Goal: Task Accomplishment & Management: Manage account settings

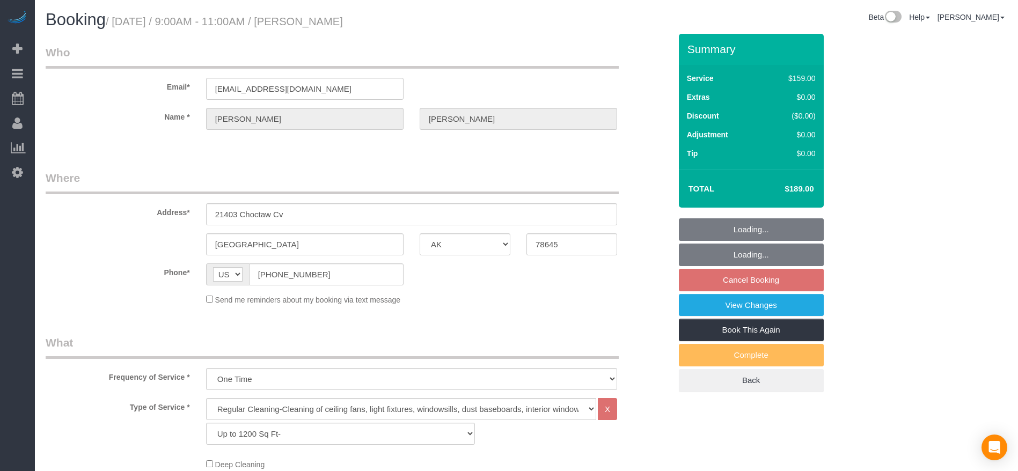
select select "[GEOGRAPHIC_DATA]"
select select "3"
select select "string:fspay-170ea6f1-a8db-43f0-9a51-f32c722a2111"
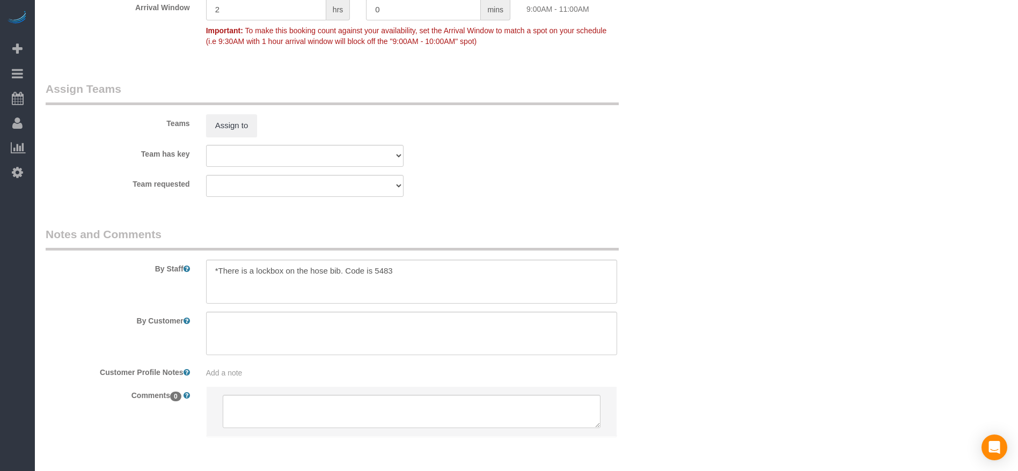
scroll to position [1047, 0]
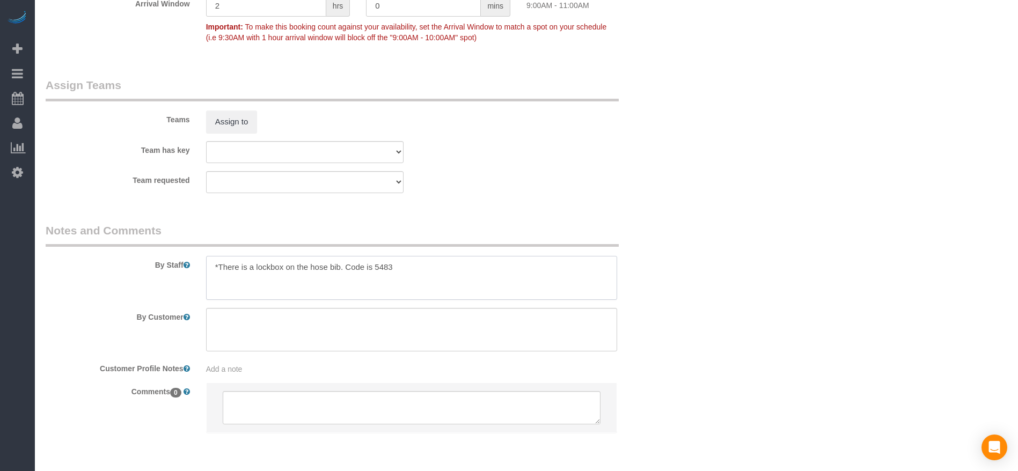
drag, startPoint x: 210, startPoint y: 269, endPoint x: 452, endPoint y: 273, distance: 242.1
click at [452, 273] on textarea at bounding box center [411, 278] width 411 height 44
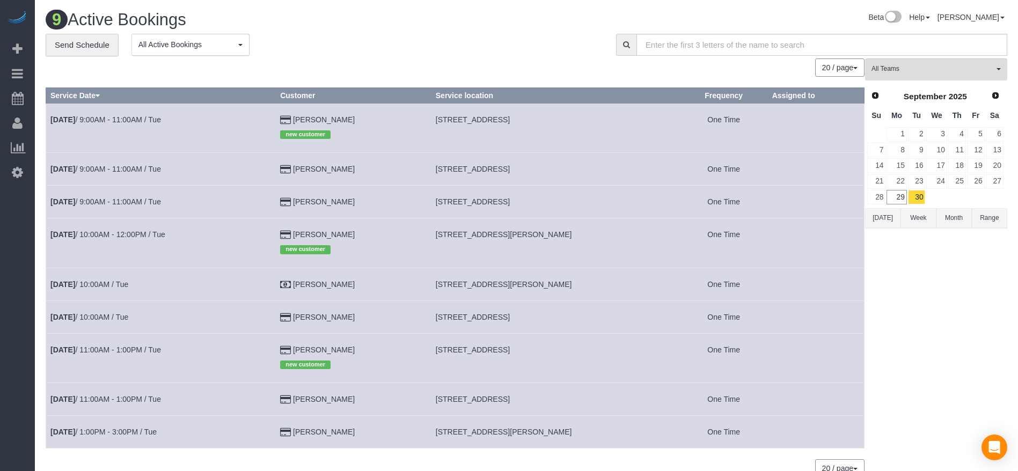
drag, startPoint x: 436, startPoint y: 202, endPoint x: 584, endPoint y: 203, distance: 147.6
click at [584, 203] on td "[STREET_ADDRESS]" at bounding box center [555, 202] width 249 height 33
copy span "[STREET_ADDRESS]"
click at [127, 197] on link "[DATE] 9:00AM - 11:00AM / Tue" at bounding box center [105, 201] width 111 height 9
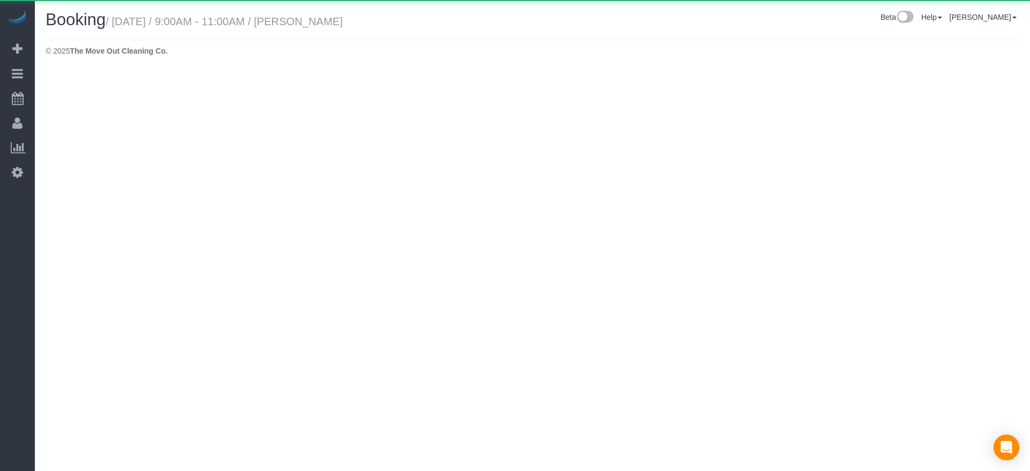
select select "[GEOGRAPHIC_DATA]"
select select "string:fspay-7dc357ac-8fa5-4ee3-8847-a281be5890ea"
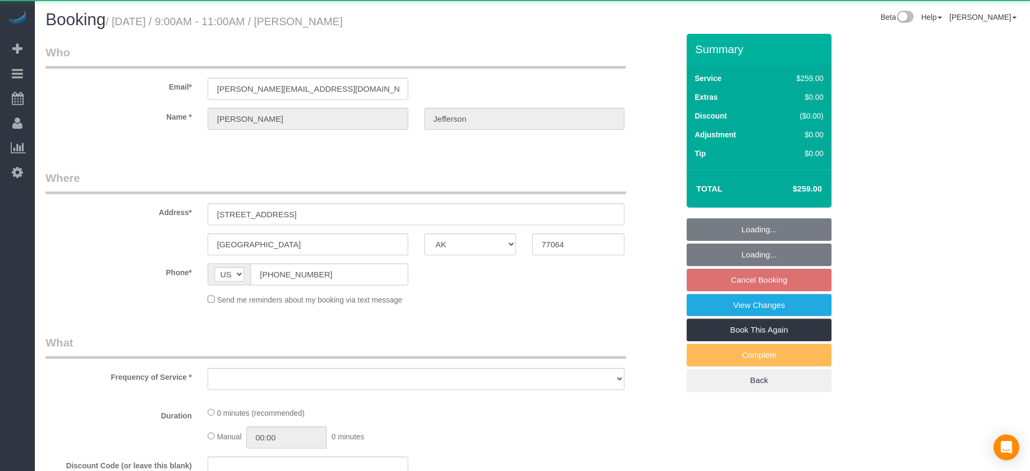
select select "object:3396"
select select "3"
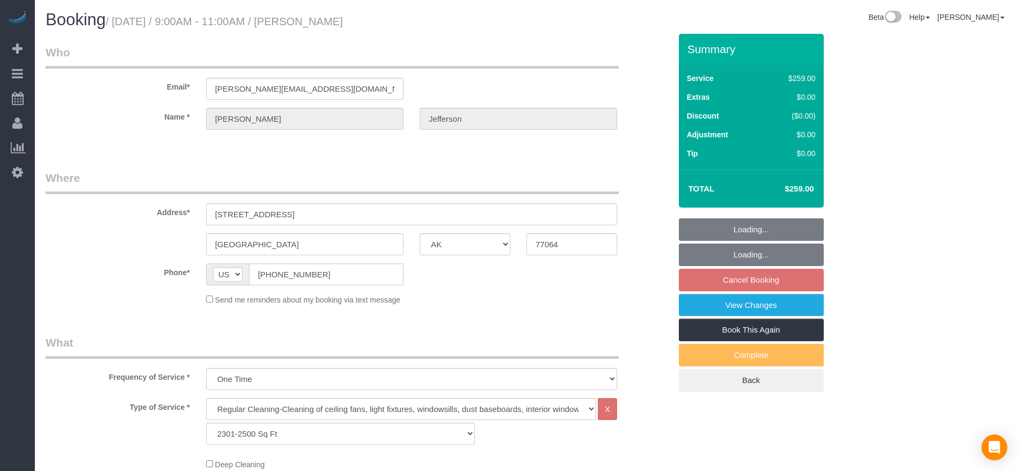
select select "object:3469"
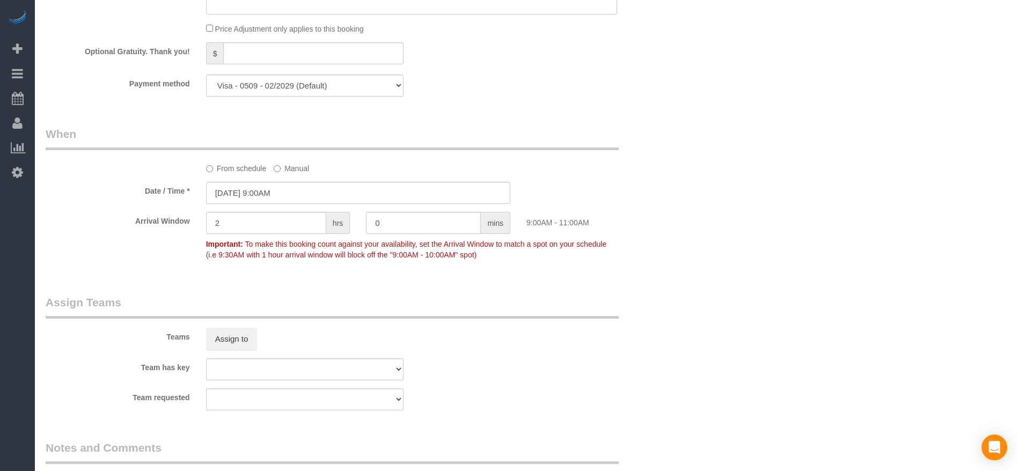
scroll to position [1047, 0]
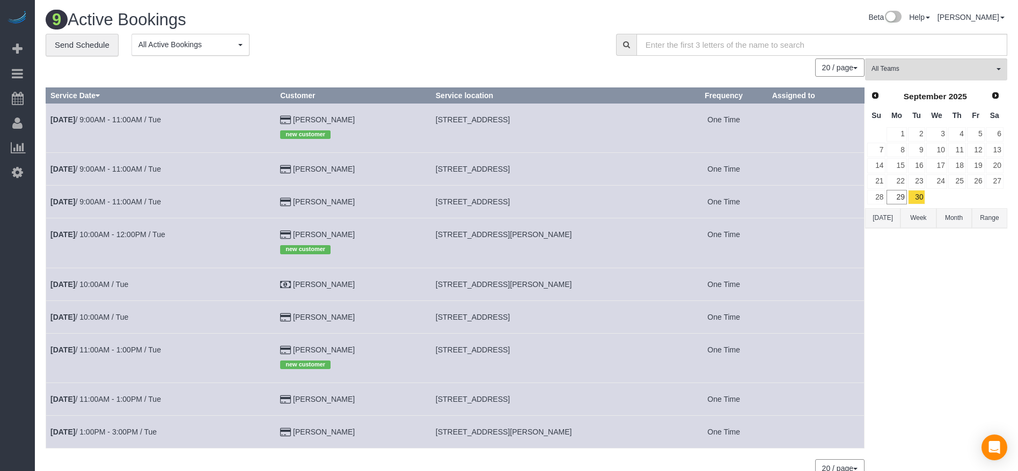
drag, startPoint x: 435, startPoint y: 233, endPoint x: 566, endPoint y: 234, distance: 130.4
click at [566, 234] on td "[STREET_ADDRESS][PERSON_NAME]" at bounding box center [555, 242] width 249 height 49
copy span "[STREET_ADDRESS][PERSON_NAME]"
click at [147, 232] on link "[DATE] 10:00AM - 12:00PM / Tue" at bounding box center [107, 234] width 115 height 9
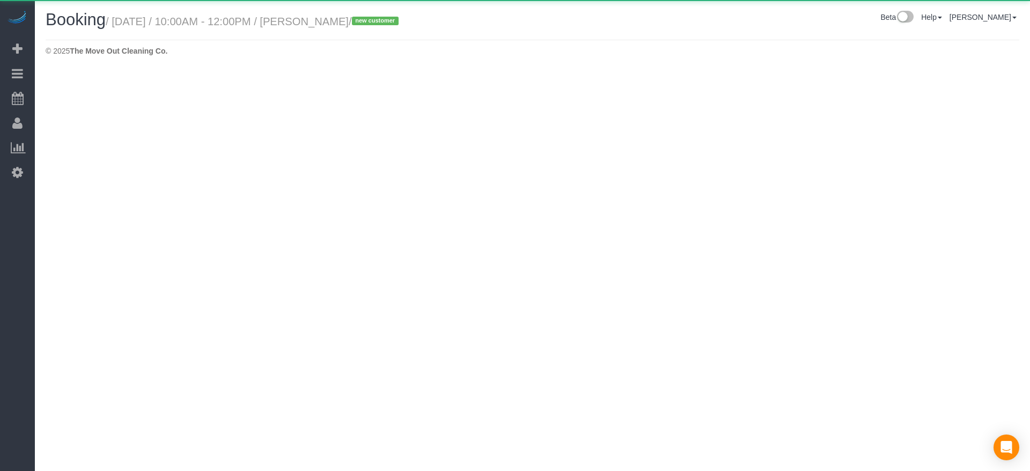
select select "[GEOGRAPHIC_DATA]"
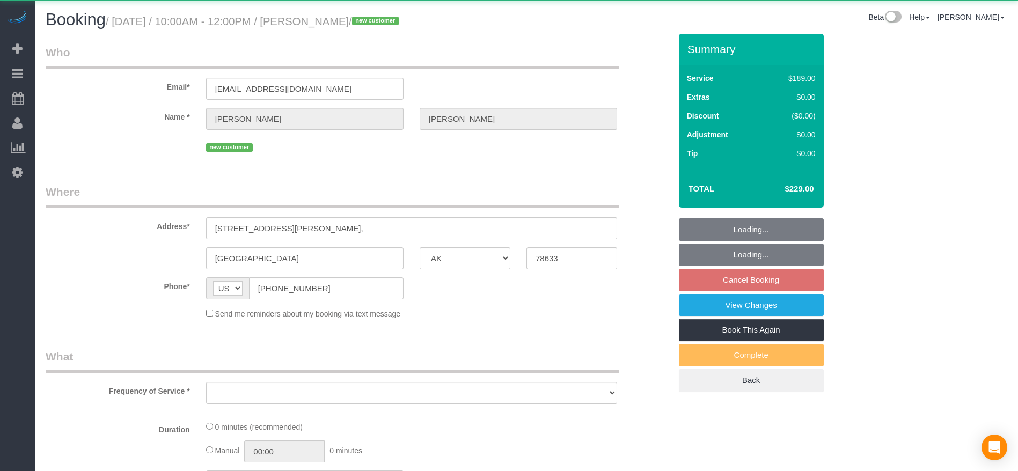
select select "string:fspay-c1b7822e-4c2e-4ded-b6b7-94851d85039b"
select select "object:3966"
select select "3"
select select "spot77"
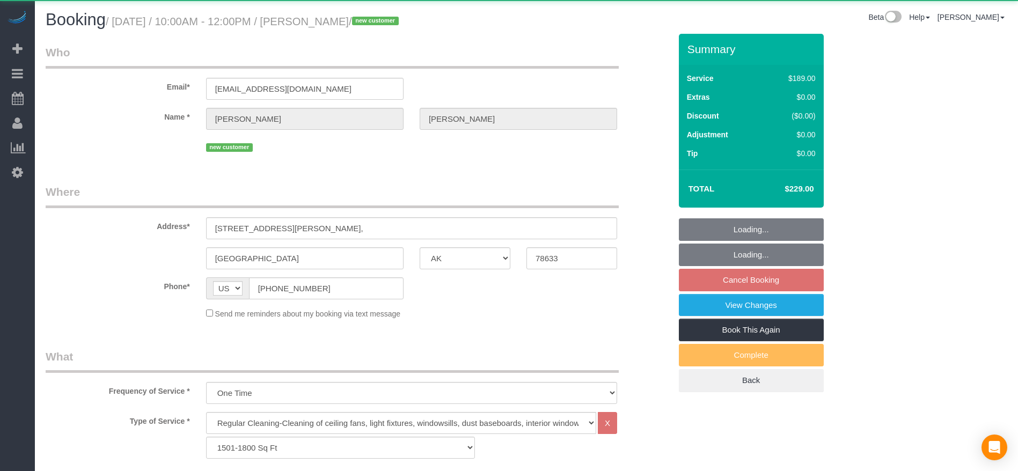
select select "object:4044"
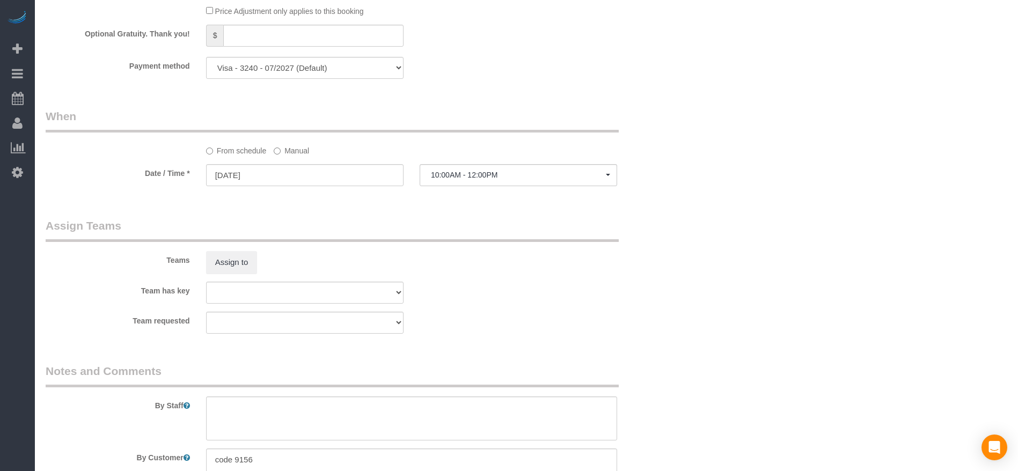
scroll to position [966, 0]
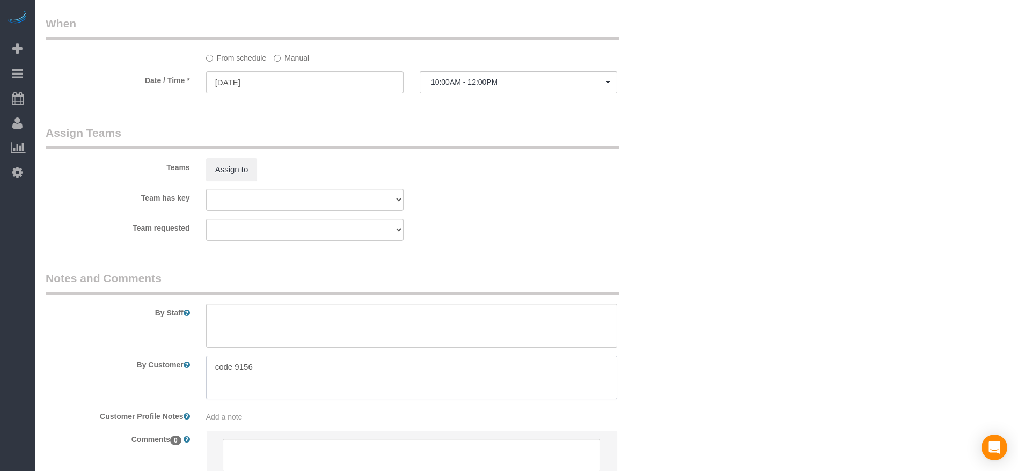
drag, startPoint x: 213, startPoint y: 372, endPoint x: 297, endPoint y: 365, distance: 84.5
click at [297, 365] on textarea at bounding box center [411, 378] width 411 height 44
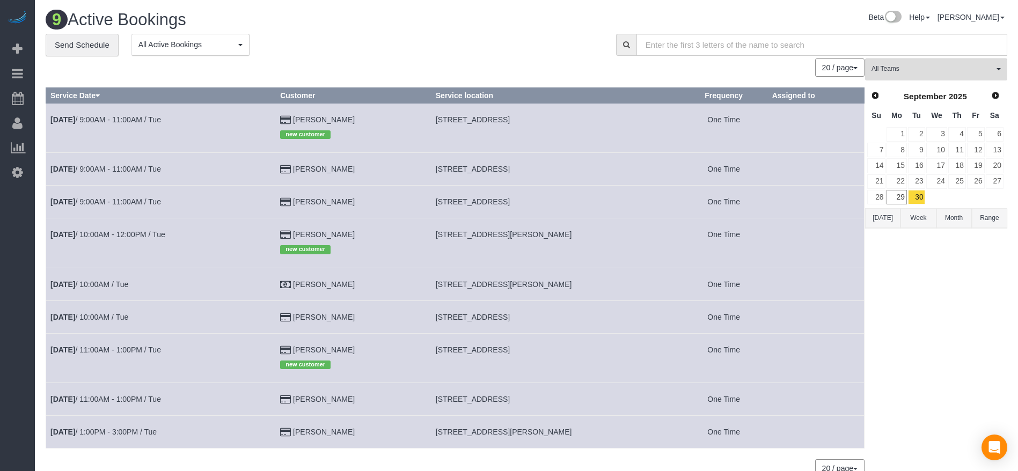
drag, startPoint x: 436, startPoint y: 286, endPoint x: 558, endPoint y: 289, distance: 122.4
click at [558, 289] on td "[STREET_ADDRESS][PERSON_NAME]" at bounding box center [555, 284] width 249 height 33
copy span "[STREET_ADDRESS][PERSON_NAME]"
click at [93, 280] on link "[DATE] 10:00AM / Tue" at bounding box center [89, 284] width 78 height 9
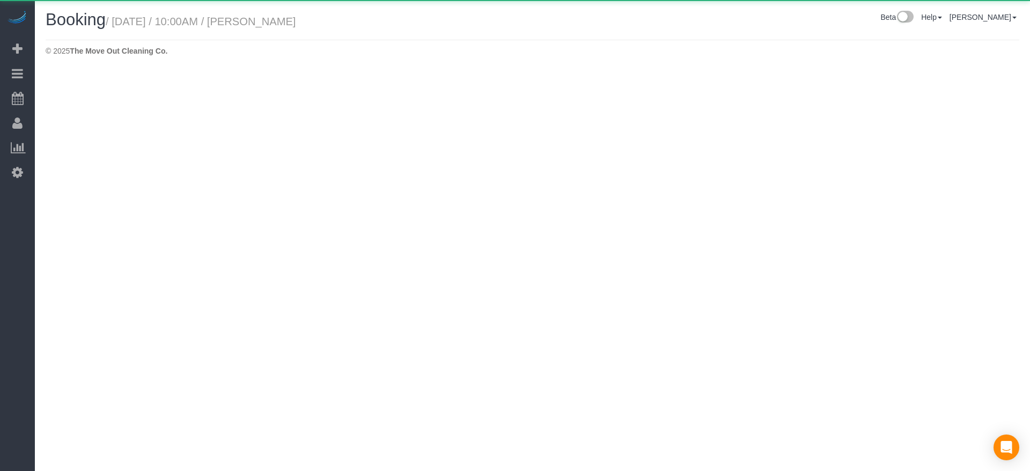
select select "[GEOGRAPHIC_DATA]"
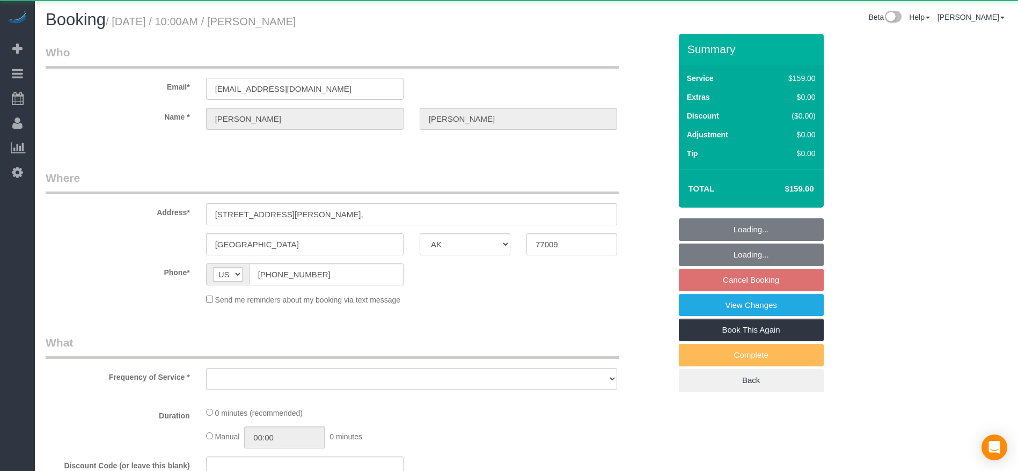
select select "object:4605"
select select "3"
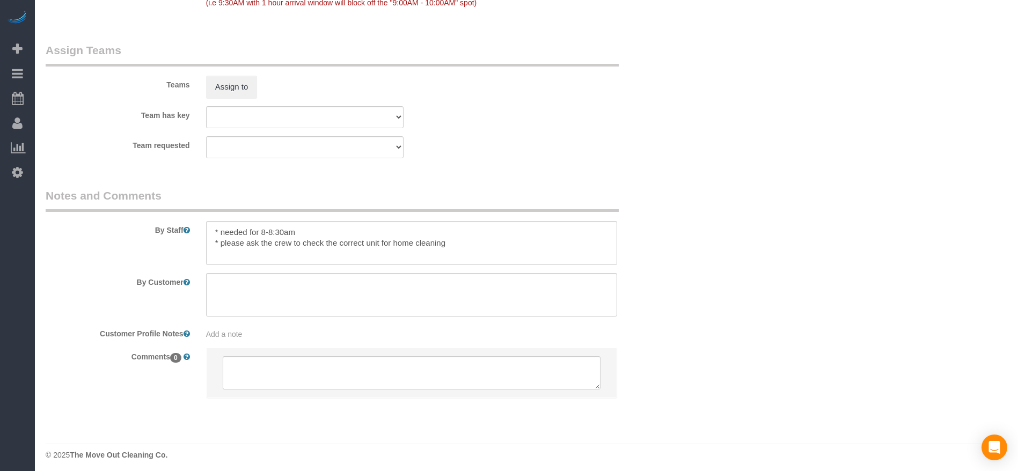
scroll to position [1086, 0]
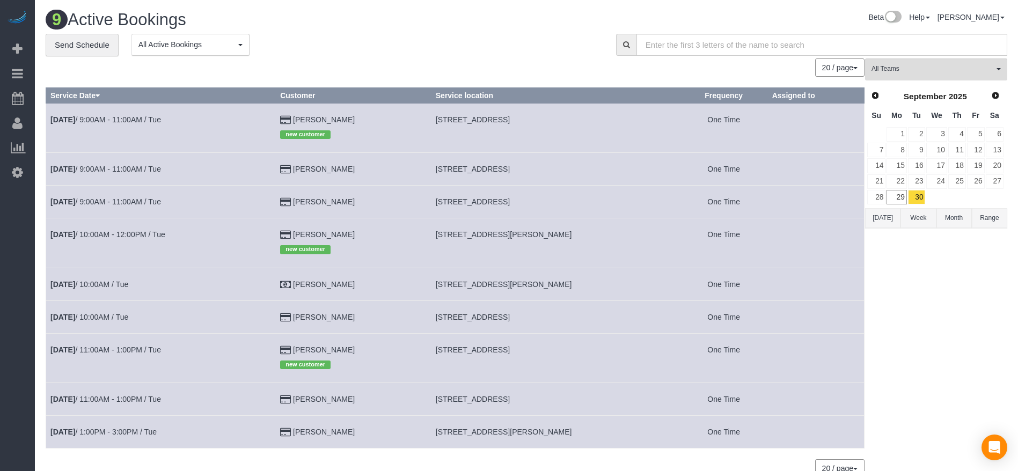
drag, startPoint x: 436, startPoint y: 282, endPoint x: 556, endPoint y: 289, distance: 119.9
click at [565, 289] on td "[STREET_ADDRESS][PERSON_NAME]" at bounding box center [555, 284] width 249 height 33
copy span "[STREET_ADDRESS][PERSON_NAME]"
drag, startPoint x: 438, startPoint y: 317, endPoint x: 506, endPoint y: 319, distance: 67.1
click at [506, 319] on span "[STREET_ADDRESS]" at bounding box center [473, 317] width 74 height 9
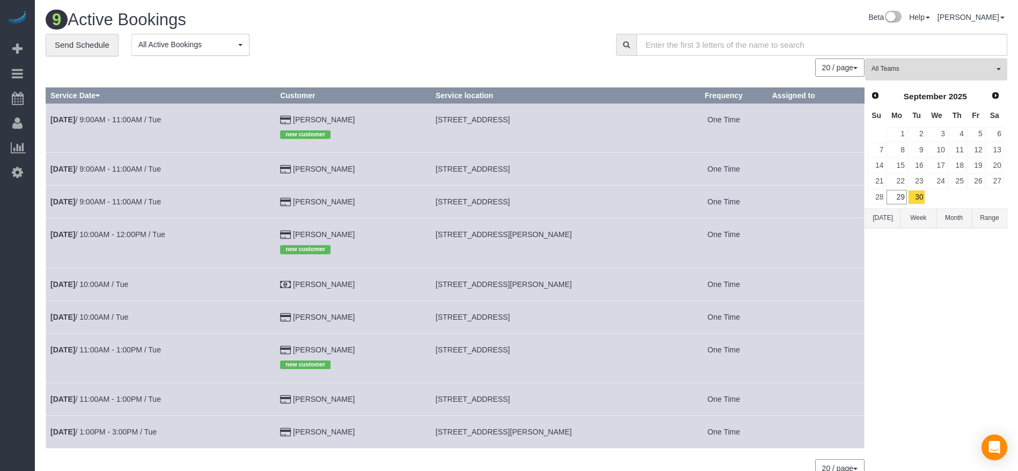
drag, startPoint x: 432, startPoint y: 314, endPoint x: 586, endPoint y: 319, distance: 154.1
click at [586, 319] on td "[STREET_ADDRESS]" at bounding box center [555, 317] width 249 height 33
copy span "[STREET_ADDRESS]"
click at [122, 313] on link "[DATE] 10:00AM / Tue" at bounding box center [89, 317] width 78 height 9
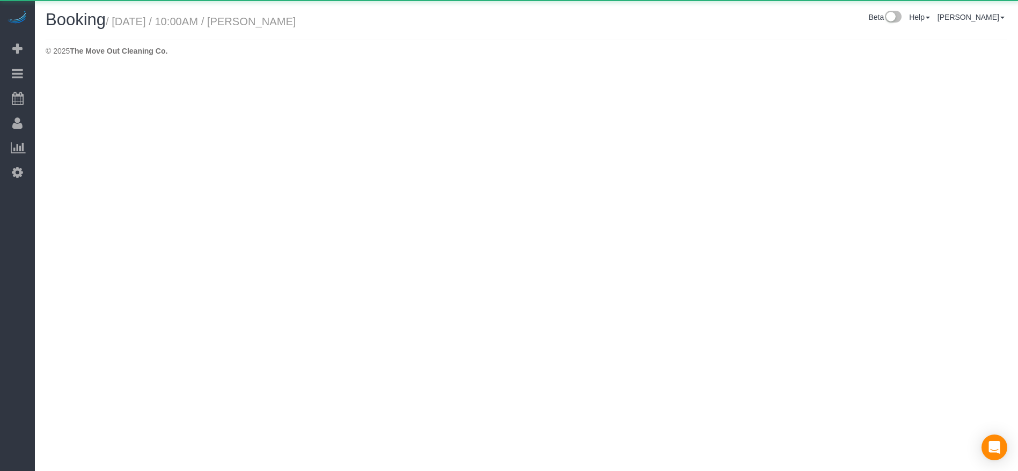
select select "[GEOGRAPHIC_DATA]"
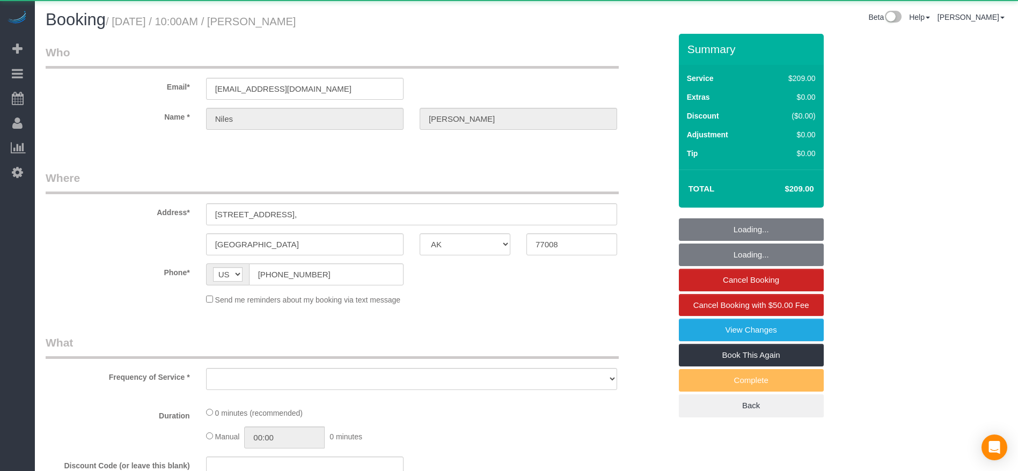
select select "object:5184"
select select "string:fspay-1cd2aa13-f9e2-45fe-aa4d-4e08ef41f4f7"
select select "3"
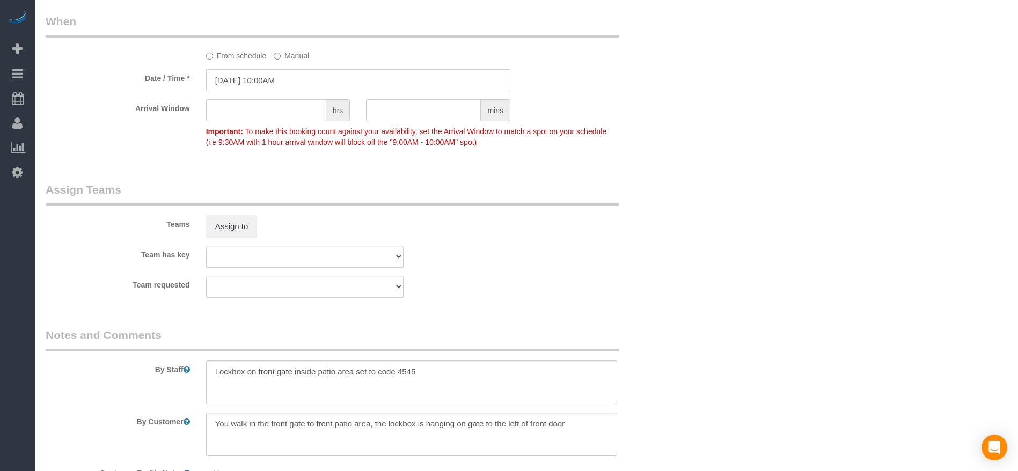
scroll to position [966, 0]
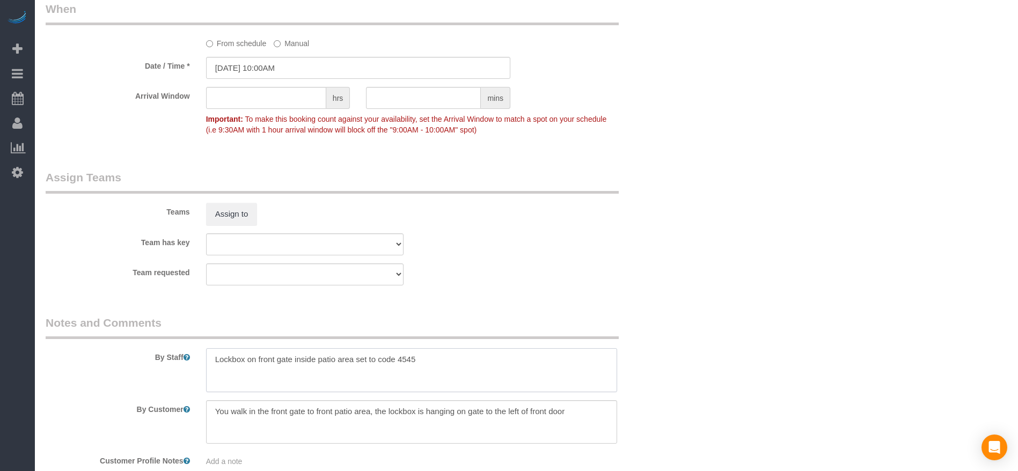
drag, startPoint x: 208, startPoint y: 362, endPoint x: 436, endPoint y: 361, distance: 228.1
click at [436, 361] on textarea at bounding box center [411, 370] width 411 height 44
drag, startPoint x: 210, startPoint y: 414, endPoint x: 569, endPoint y: 425, distance: 359.2
click at [569, 425] on textarea at bounding box center [411, 422] width 411 height 44
click at [582, 131] on p "Important: To make this booking count against your availability, set the Arriva…" at bounding box center [411, 123] width 427 height 24
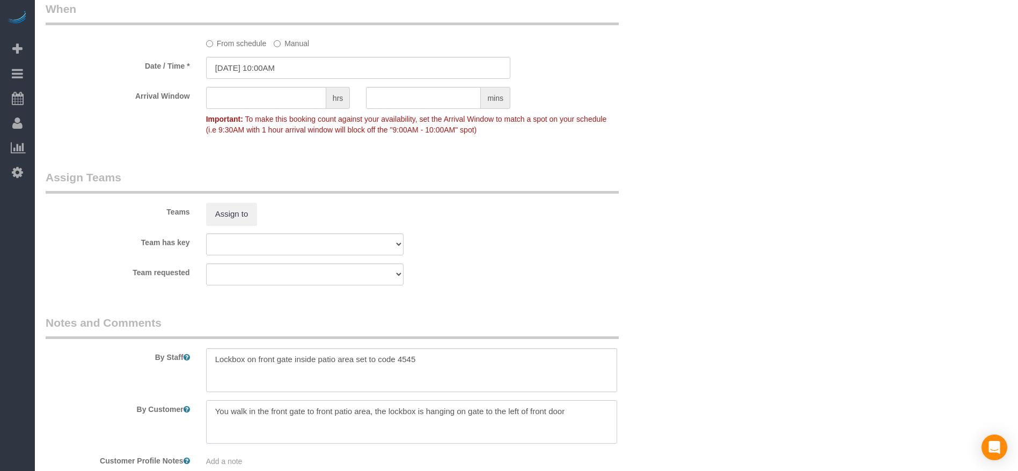
drag, startPoint x: 213, startPoint y: 411, endPoint x: 570, endPoint y: 416, distance: 357.5
click at [570, 416] on textarea at bounding box center [411, 422] width 411 height 44
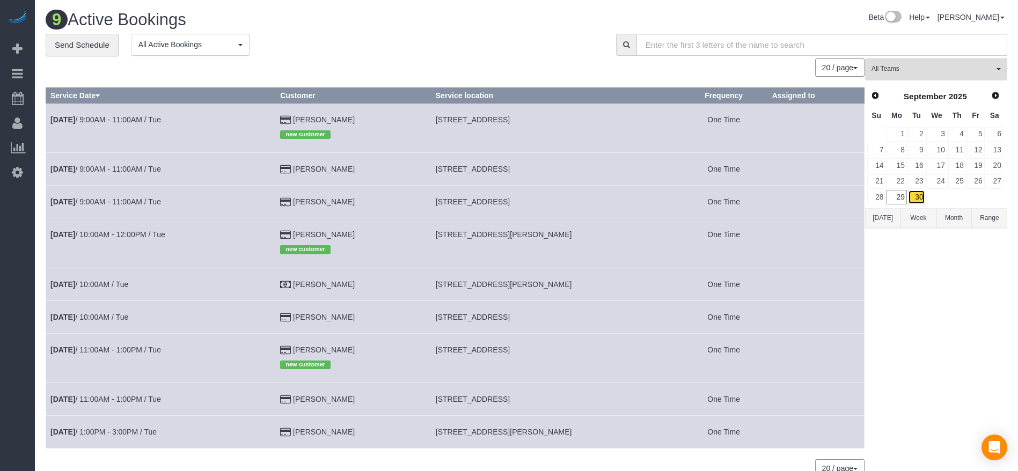
click at [921, 200] on link "30" at bounding box center [917, 197] width 18 height 14
drag, startPoint x: 434, startPoint y: 348, endPoint x: 573, endPoint y: 356, distance: 138.7
click at [573, 356] on td "[STREET_ADDRESS]" at bounding box center [555, 357] width 249 height 49
copy span "[STREET_ADDRESS]"
click at [125, 349] on link "[DATE] 11:00AM - 1:00PM / Tue" at bounding box center [105, 350] width 111 height 9
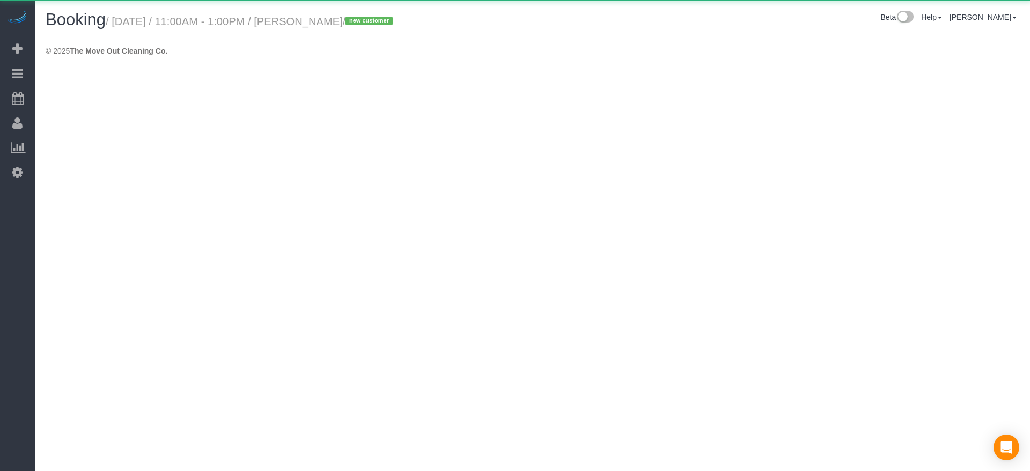
select select "[GEOGRAPHIC_DATA]"
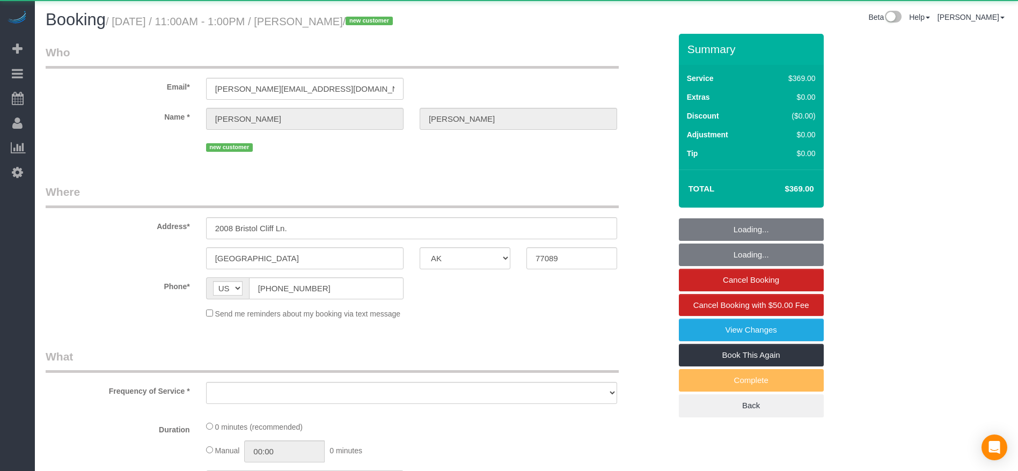
select select "object:5788"
select select "string:fspay-d31f92fd-95ab-4b56-91b6-857261a3bbb9"
select select "3"
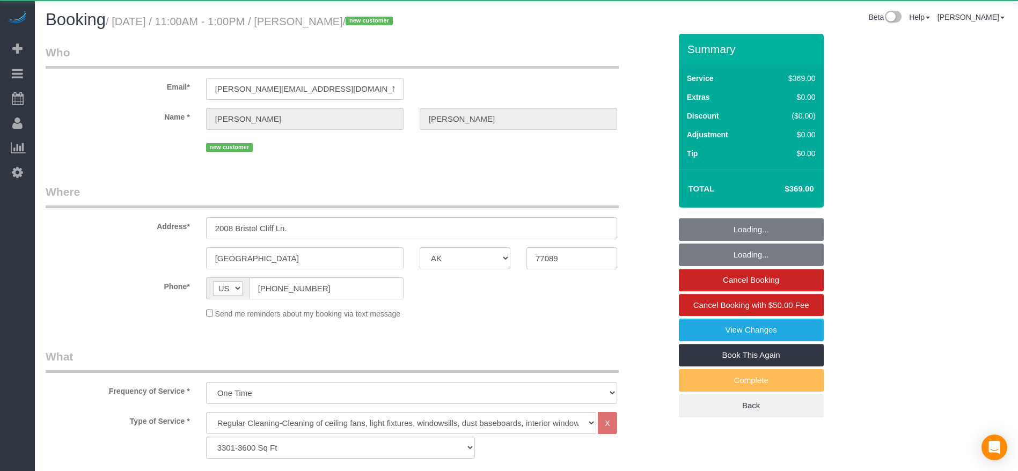
select select "object:5875"
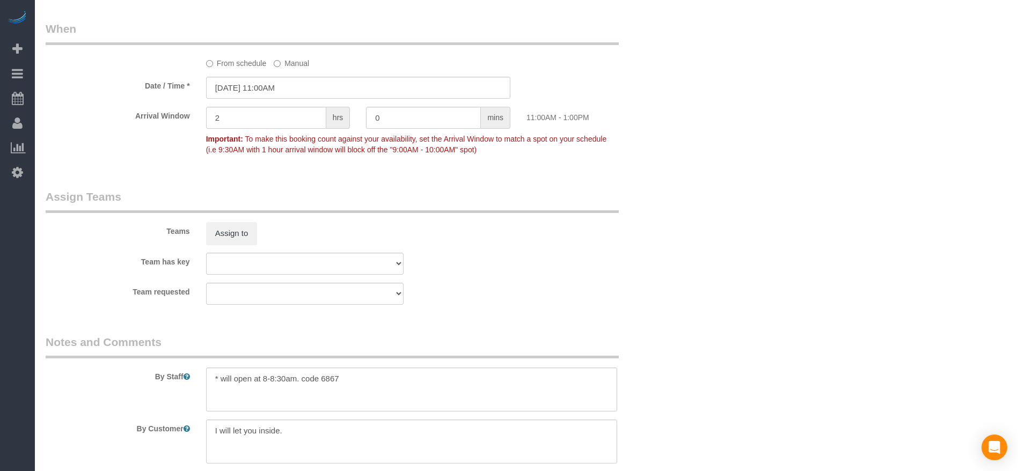
scroll to position [966, 0]
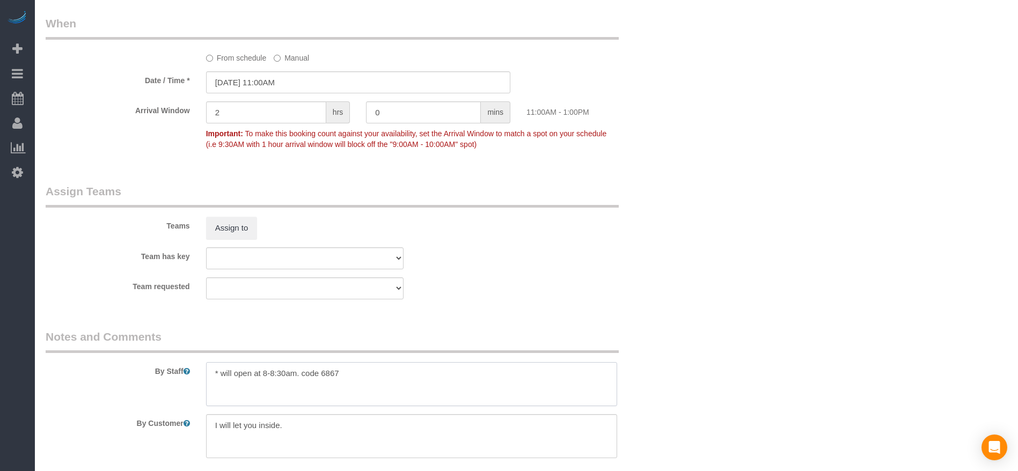
drag, startPoint x: 301, startPoint y: 376, endPoint x: 352, endPoint y: 372, distance: 51.1
click at [352, 372] on textarea at bounding box center [411, 384] width 411 height 44
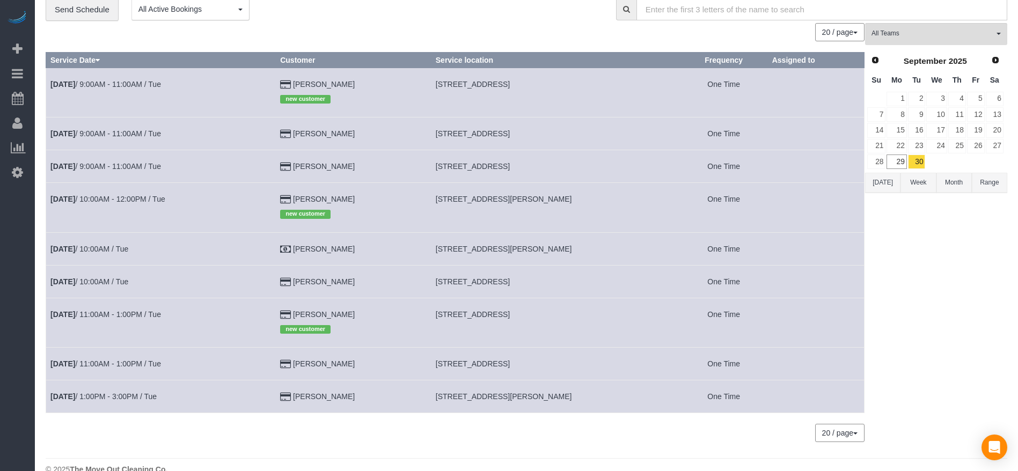
scroll to position [55, 0]
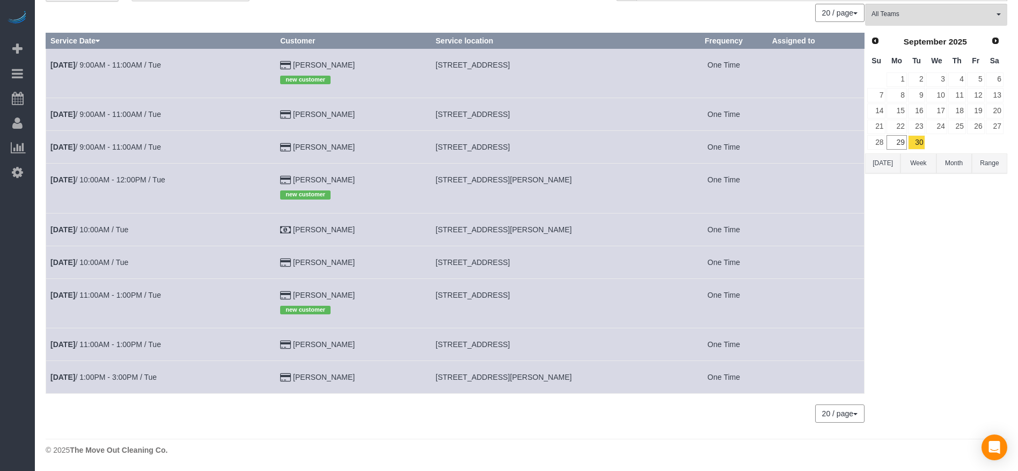
drag, startPoint x: 437, startPoint y: 341, endPoint x: 565, endPoint y: 345, distance: 127.8
click at [510, 345] on span "[STREET_ADDRESS]" at bounding box center [473, 344] width 74 height 9
copy span "[STREET_ADDRESS]"
click at [143, 351] on td "[DATE] 11:00AM - 1:00PM / Tue" at bounding box center [161, 344] width 230 height 33
click at [142, 342] on link "[DATE] 11:00AM - 1:00PM / Tue" at bounding box center [105, 344] width 111 height 9
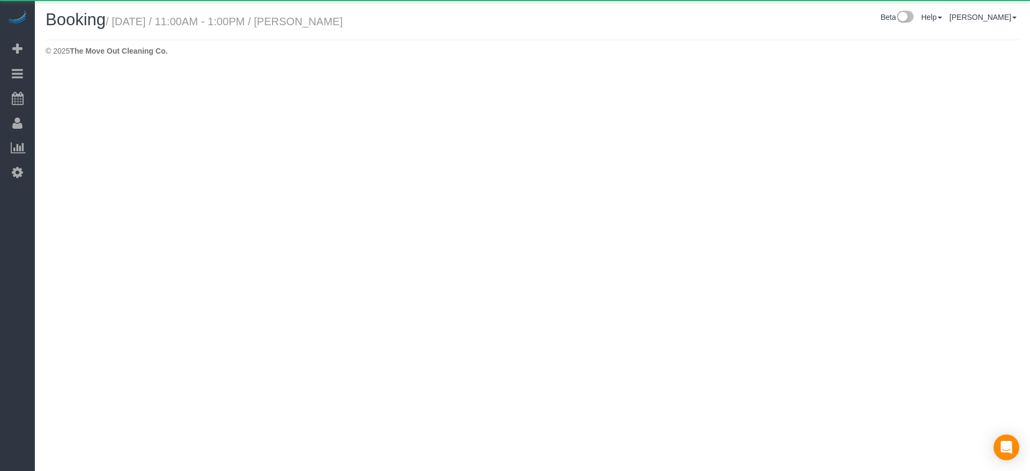
select select "[GEOGRAPHIC_DATA]"
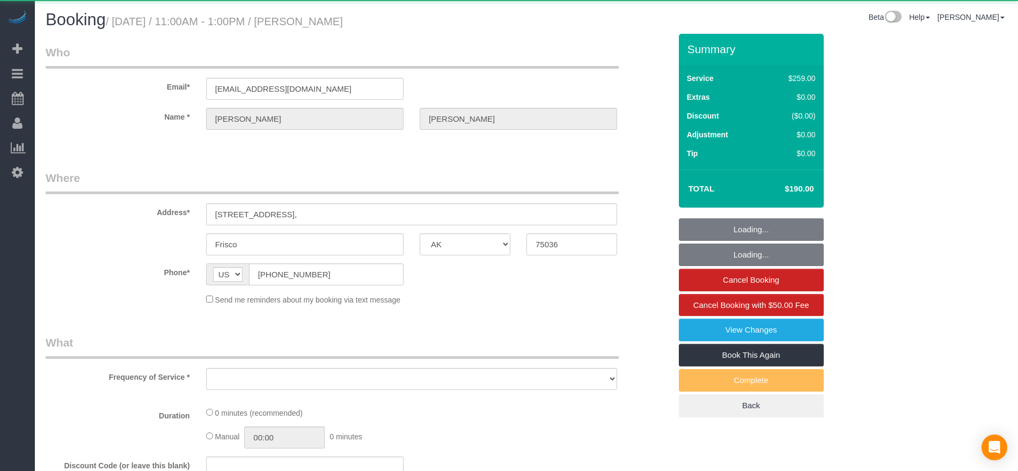
select select "object:6370"
select select "string:fspay-743b2206-3fd6-40d8-9191-6651d32f232c"
select select "3"
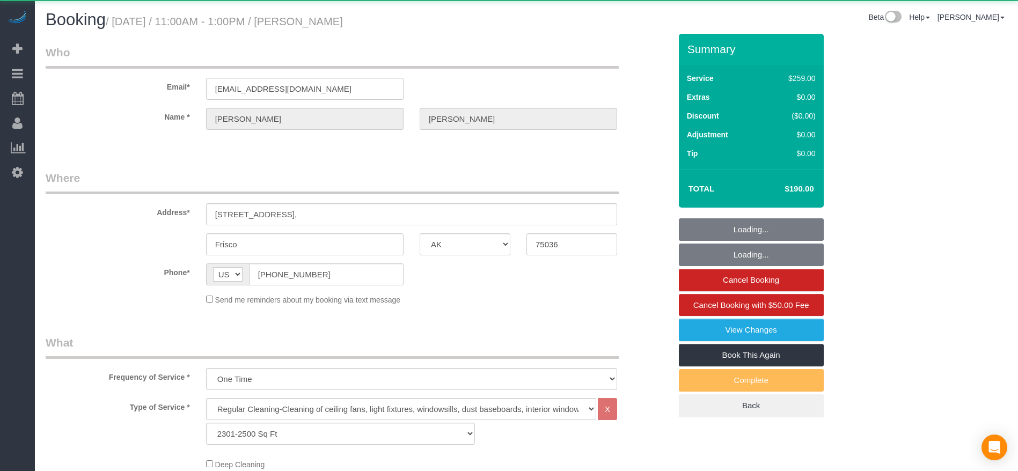
select select "object:6457"
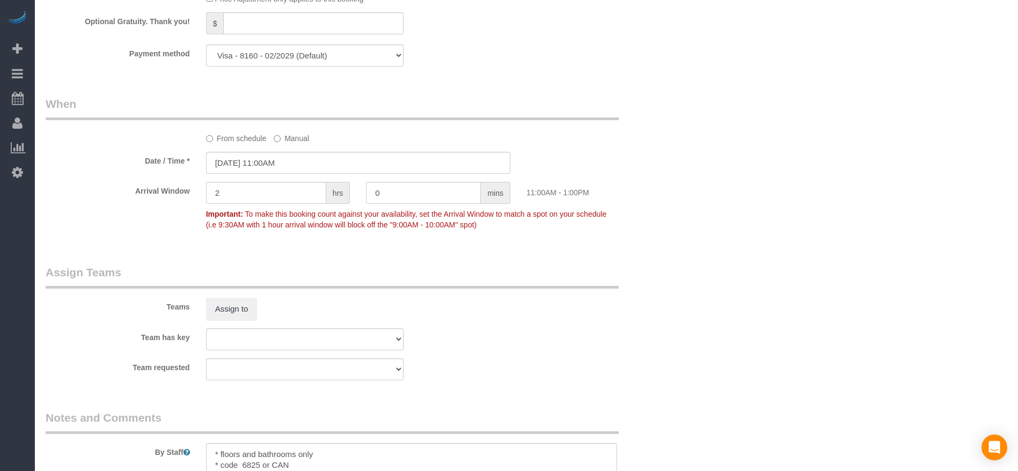
scroll to position [966, 0]
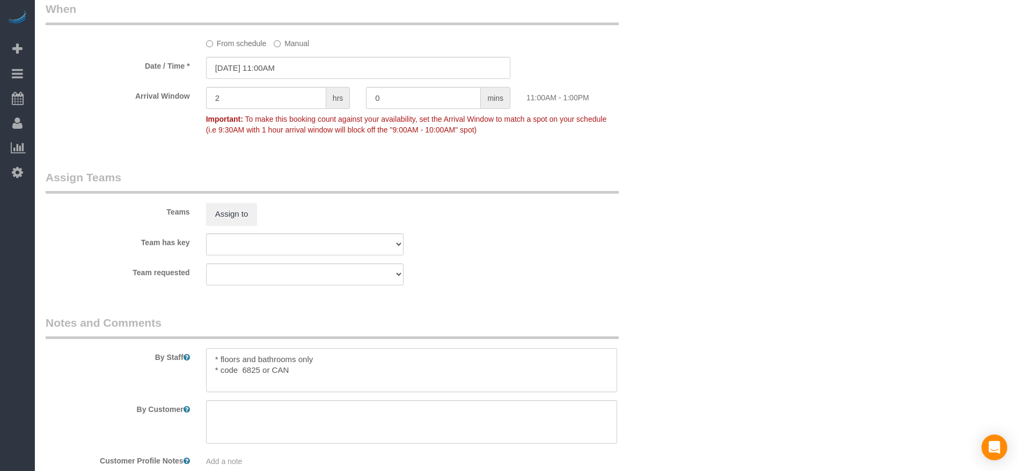
drag, startPoint x: 219, startPoint y: 367, endPoint x: 312, endPoint y: 369, distance: 92.3
click at [312, 369] on textarea at bounding box center [411, 370] width 411 height 44
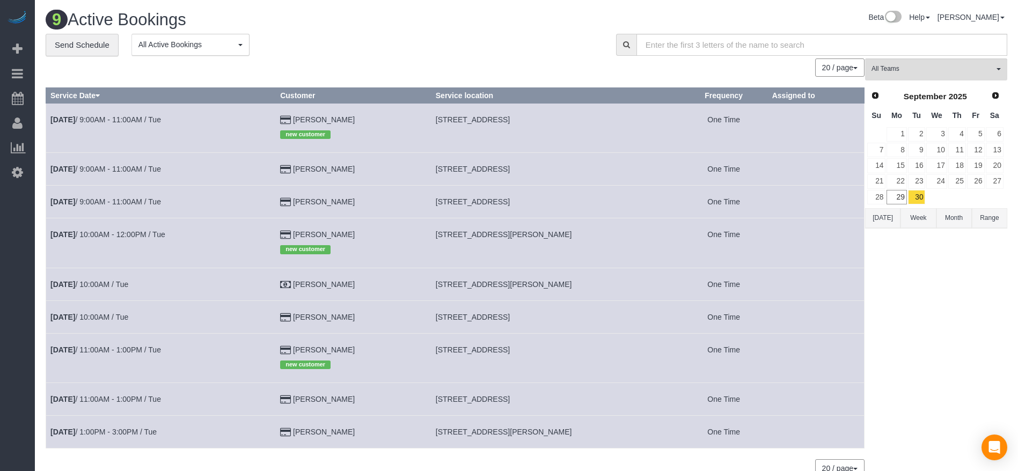
scroll to position [55, 0]
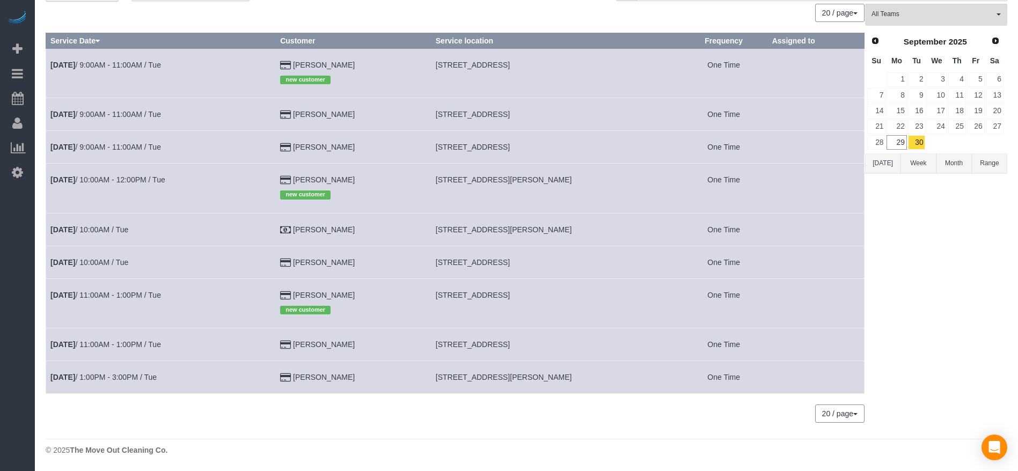
drag, startPoint x: 436, startPoint y: 375, endPoint x: 586, endPoint y: 378, distance: 149.8
click at [596, 378] on td "[STREET_ADDRESS][PERSON_NAME]" at bounding box center [555, 377] width 249 height 33
copy span "[STREET_ADDRESS][PERSON_NAME]"
click at [120, 374] on link "[DATE] 1:00PM - 3:00PM / Tue" at bounding box center [103, 377] width 106 height 9
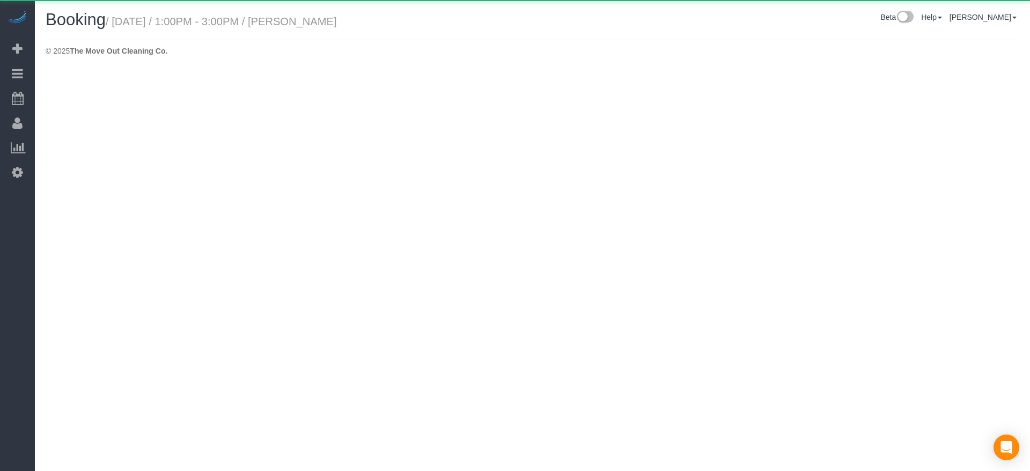
select select "[GEOGRAPHIC_DATA]"
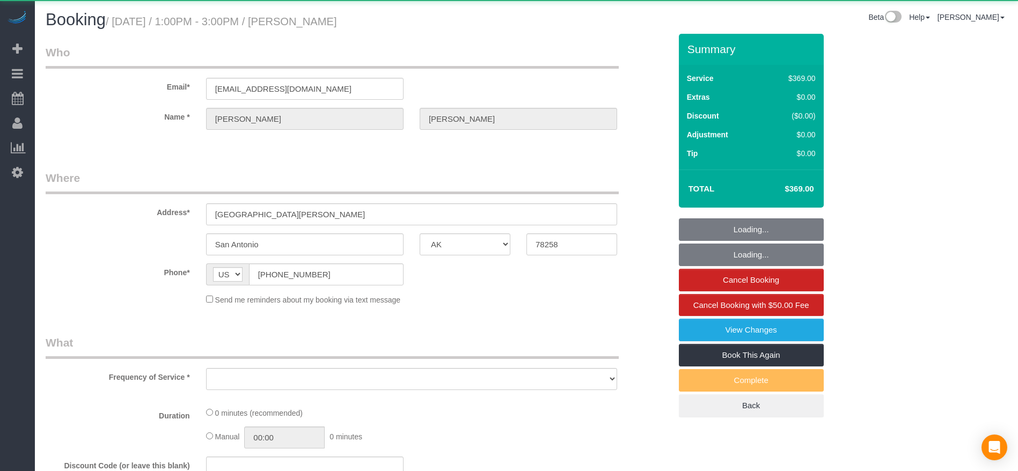
select select "object:7013"
select select "string:fspay-9a4cd43b-6a13-4d44-8089-f577605955a4"
select select "3"
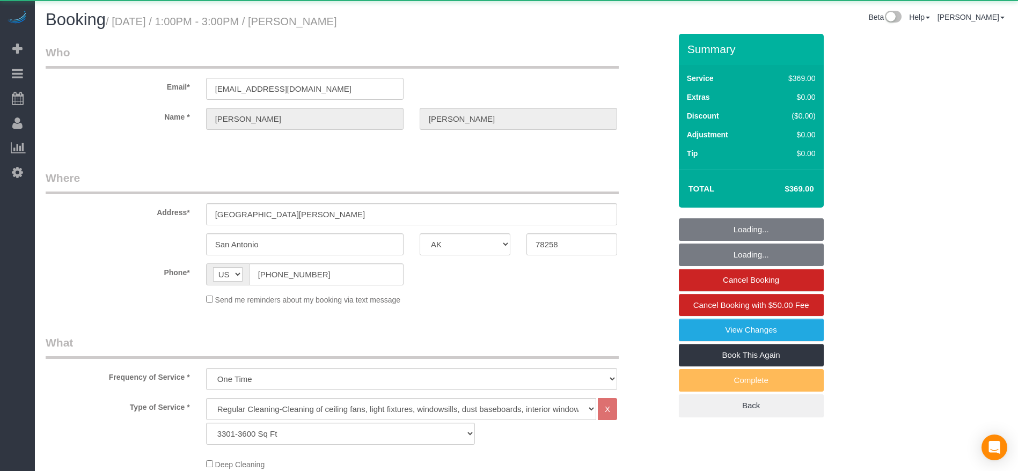
select select "object:7039"
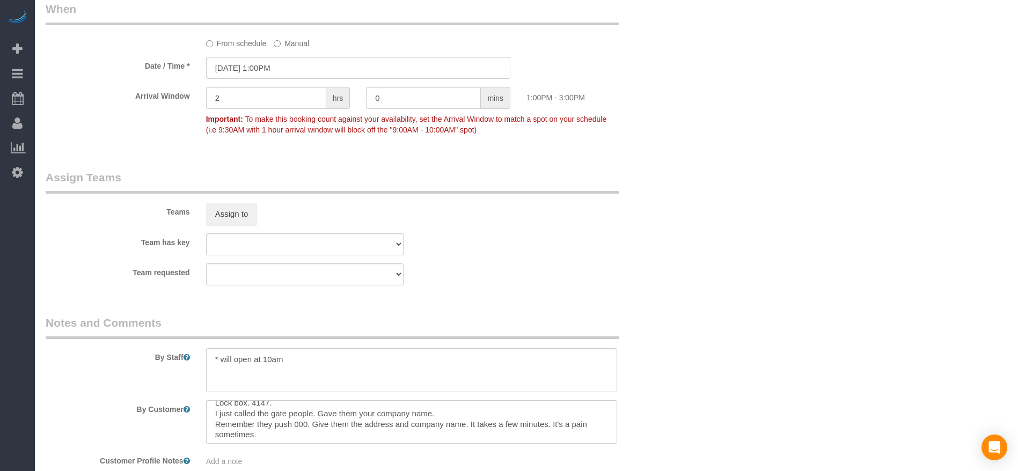
scroll to position [11, 0]
drag, startPoint x: 215, startPoint y: 414, endPoint x: 550, endPoint y: 420, distance: 334.9
click at [550, 420] on textarea at bounding box center [411, 422] width 411 height 44
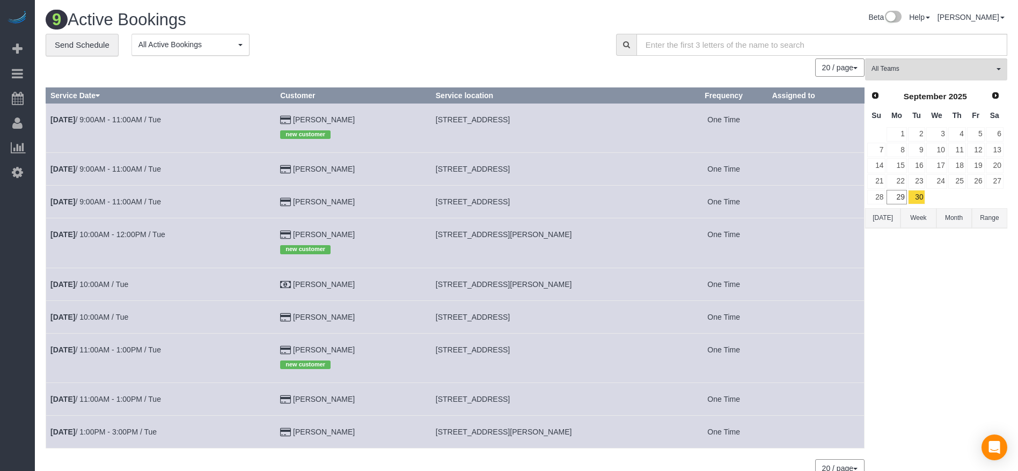
click at [887, 222] on button "[DATE]" at bounding box center [882, 218] width 35 height 20
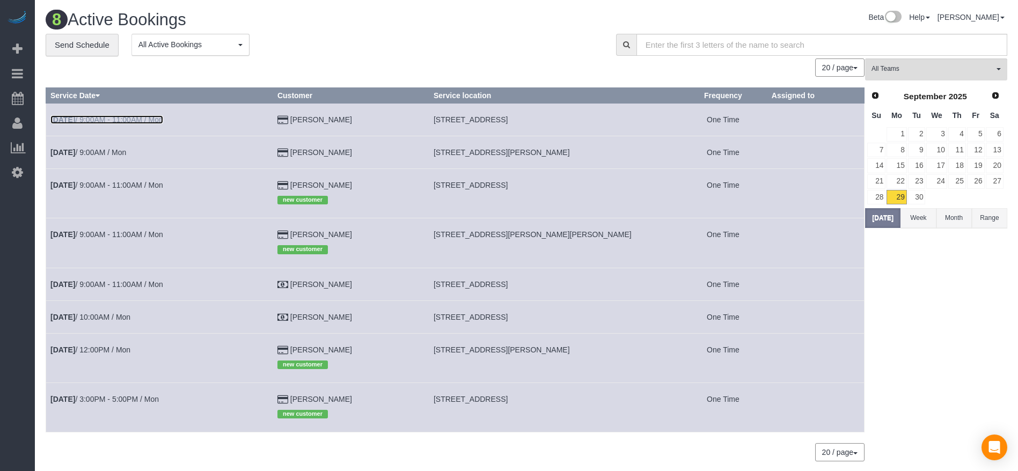
click at [161, 116] on link "[DATE] 9:00AM - 11:00AM / Mon" at bounding box center [106, 119] width 113 height 9
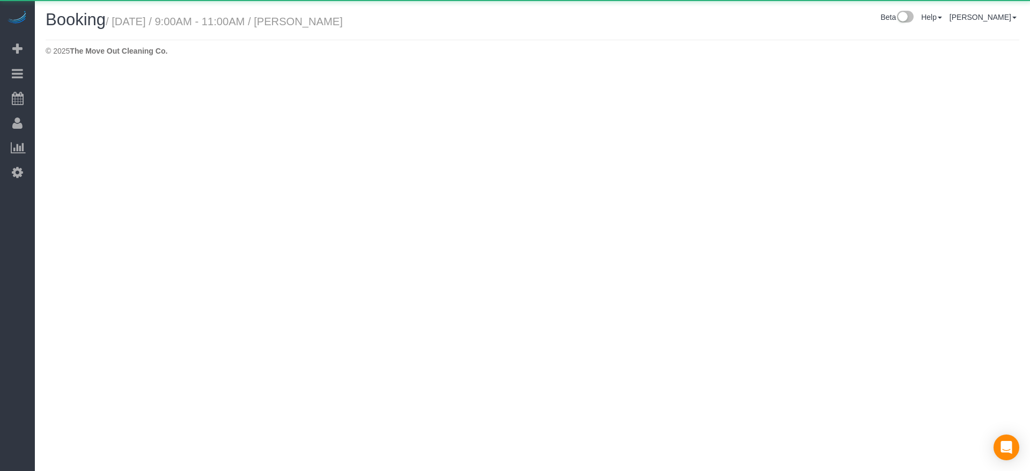
select select "[GEOGRAPHIC_DATA]"
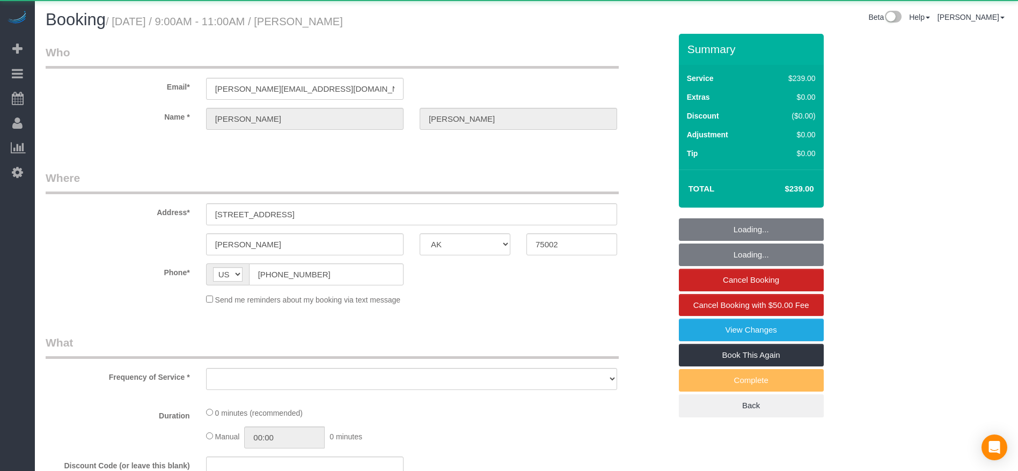
select select "object:7734"
select select "string:fspay-357a2bdf-588d-4ebd-bd09-76c8f1025c7a"
select select "3"
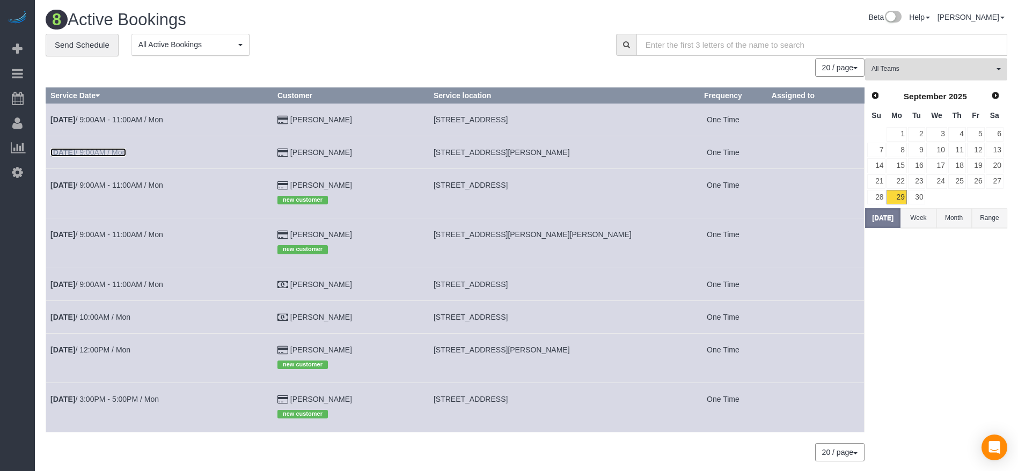
click at [126, 151] on link "[DATE] 9:00AM / Mon" at bounding box center [88, 152] width 76 height 9
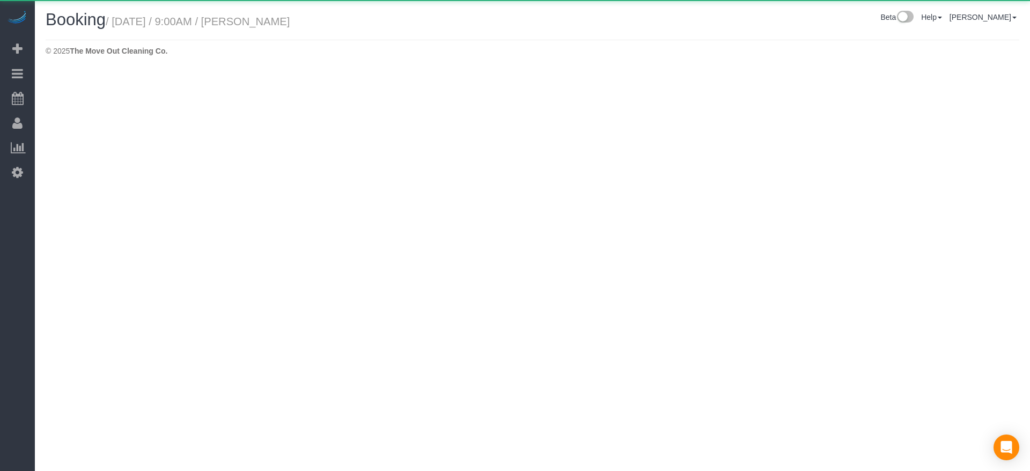
select select "[GEOGRAPHIC_DATA]"
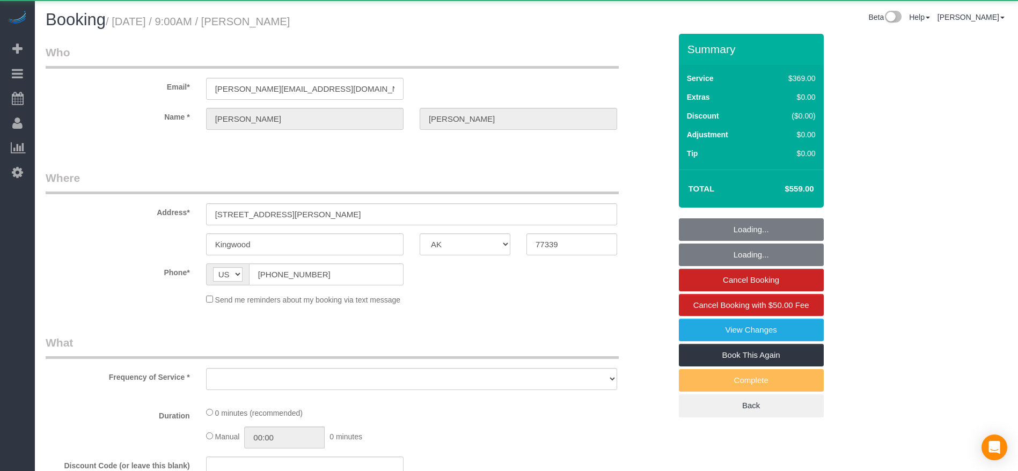
select select "object:8219"
select select "string:fspay-5f9d37c2-99f9-42c9-a91e-ba06f310703a"
select select "3"
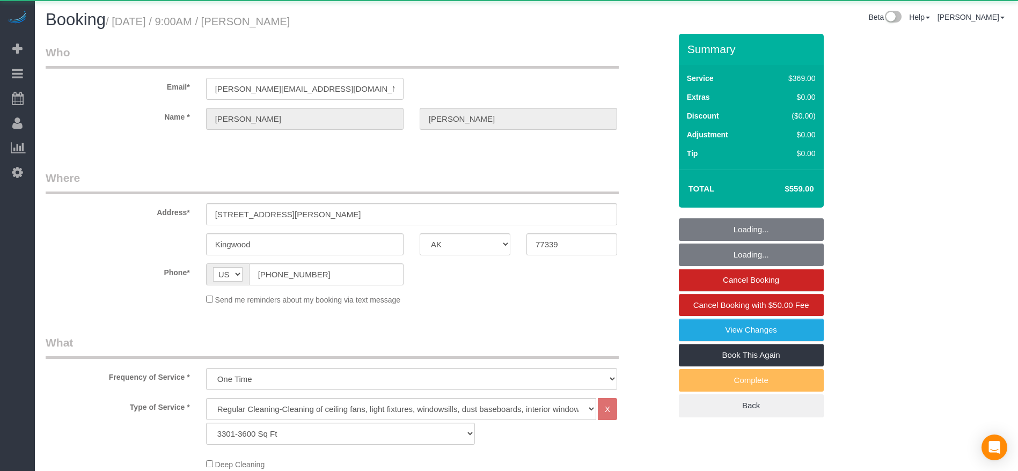
select select "object:8281"
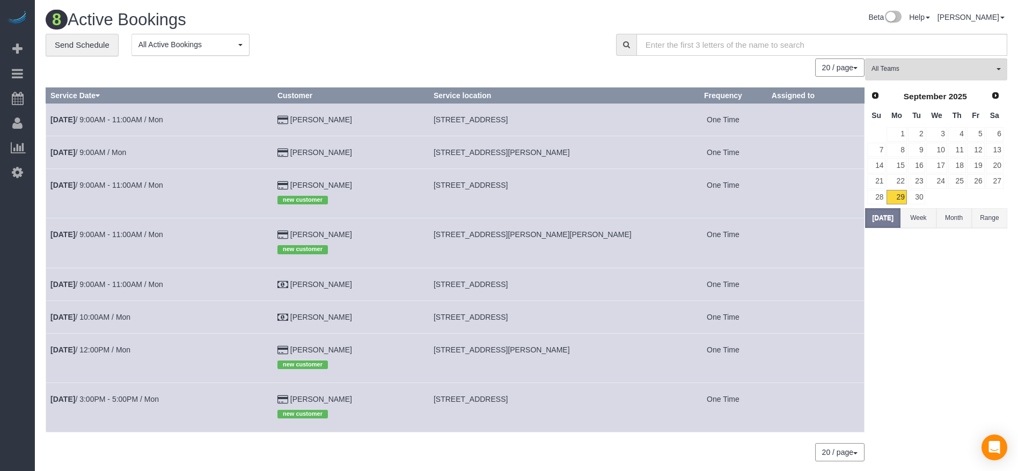
drag, startPoint x: 425, startPoint y: 120, endPoint x: 538, endPoint y: 123, distance: 112.8
click at [538, 123] on td "[STREET_ADDRESS]" at bounding box center [554, 119] width 250 height 33
click at [109, 185] on link "[DATE] 9:00AM - 11:00AM / Mon" at bounding box center [106, 185] width 113 height 9
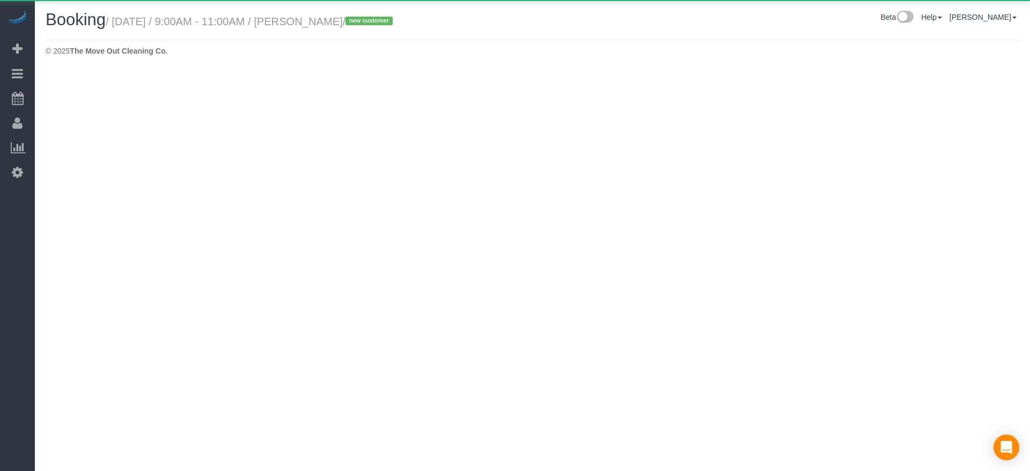
select select "[GEOGRAPHIC_DATA]"
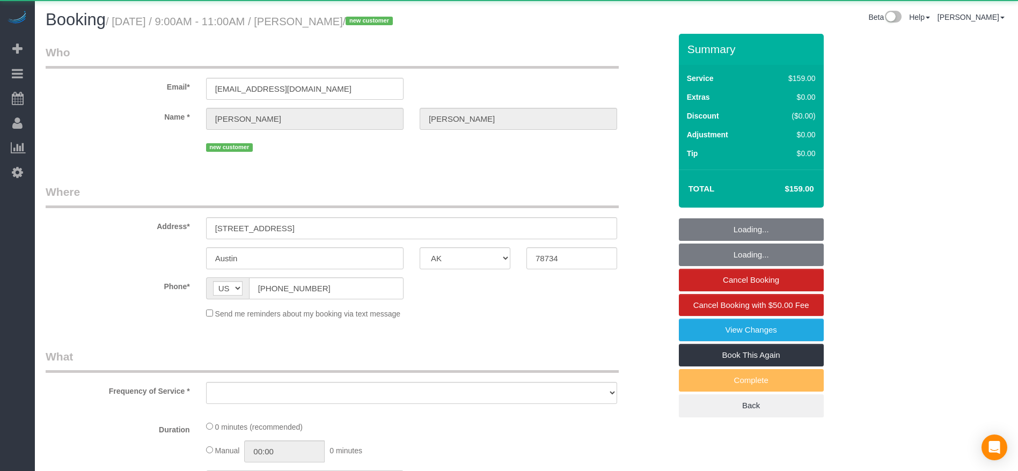
select select "object:8800"
select select "string:fspay-be3fc234-0165-40fe-9637-27a04d309d18"
select select "3"
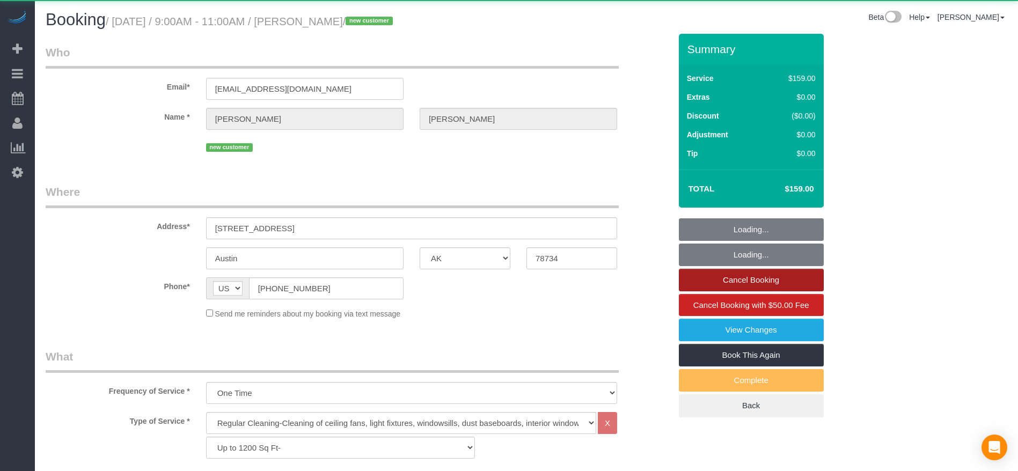
select select "object:8884"
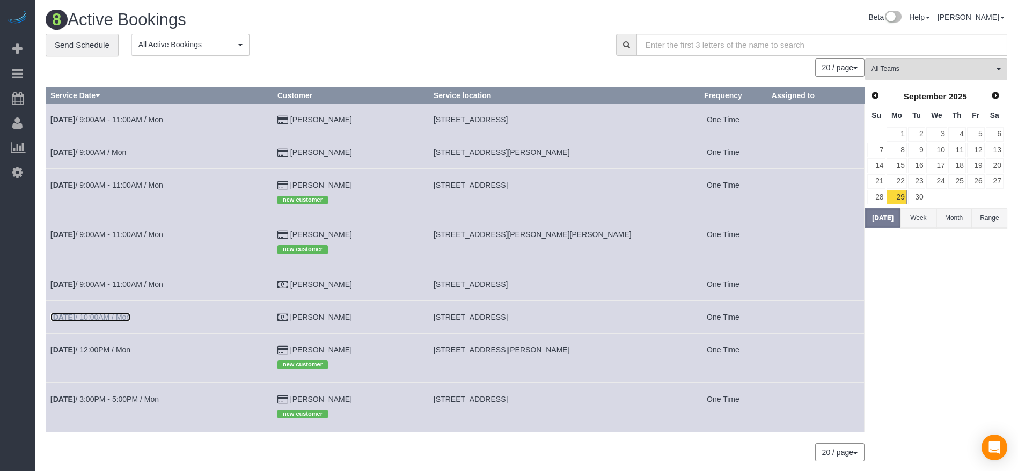
click at [116, 317] on link "[DATE] 10:00AM / Mon" at bounding box center [90, 317] width 80 height 9
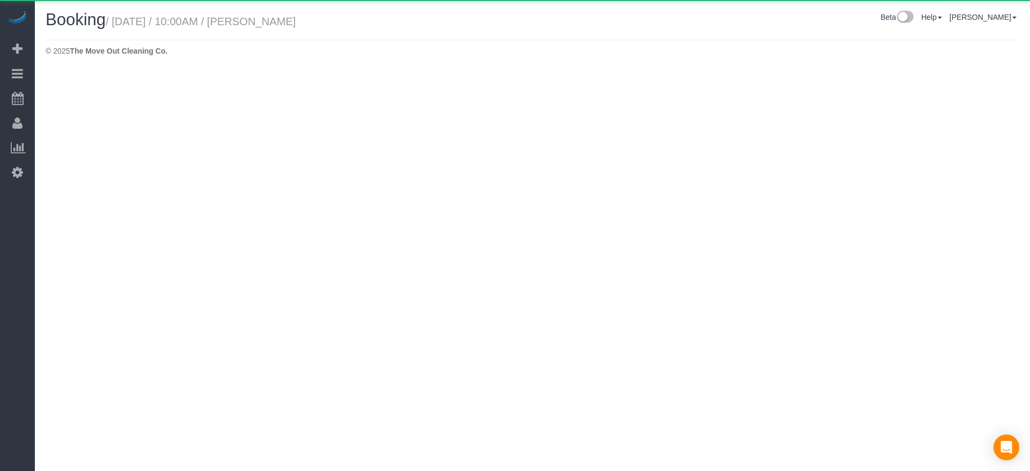
select select "[GEOGRAPHIC_DATA]"
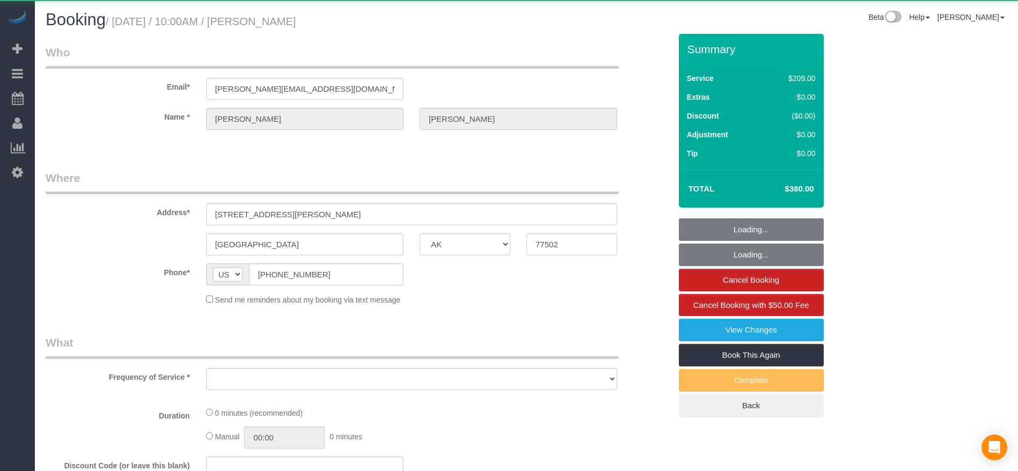
select select "object:9355"
select select "3"
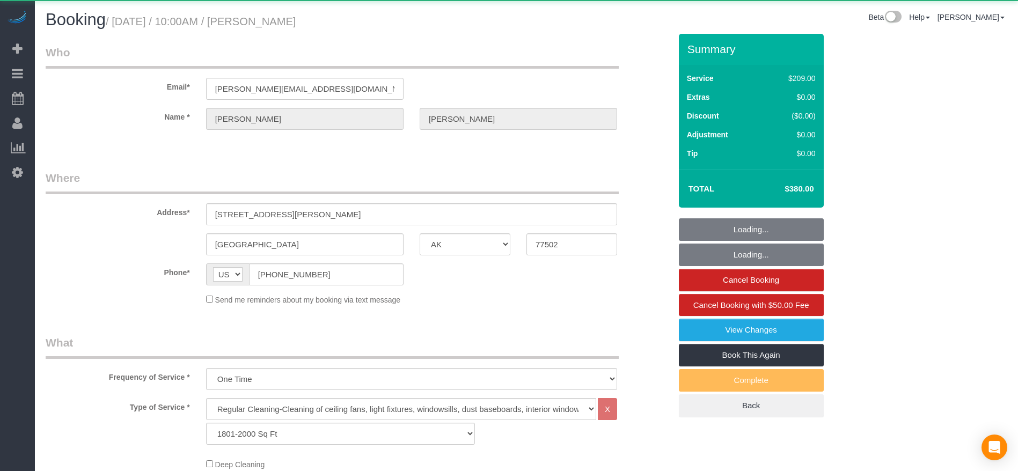
select select "object:9442"
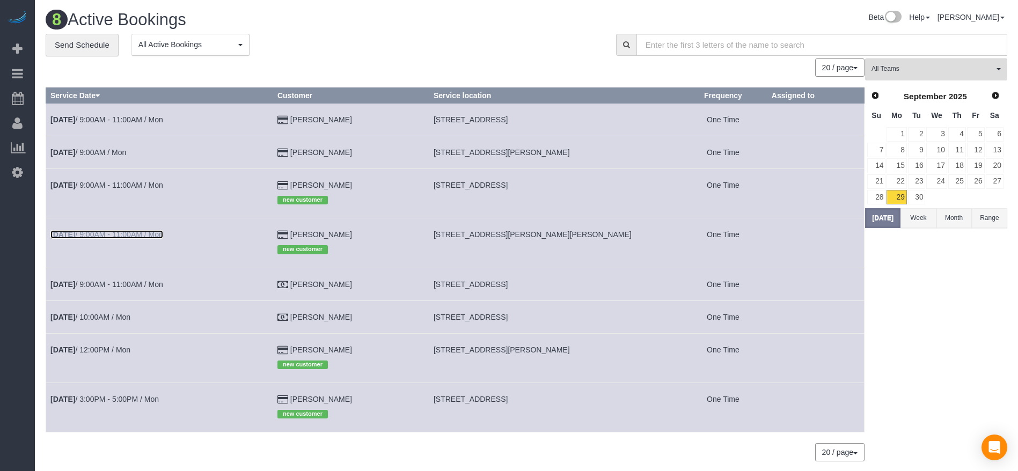
click at [152, 233] on link "[DATE] 9:00AM - 11:00AM / Mon" at bounding box center [106, 234] width 113 height 9
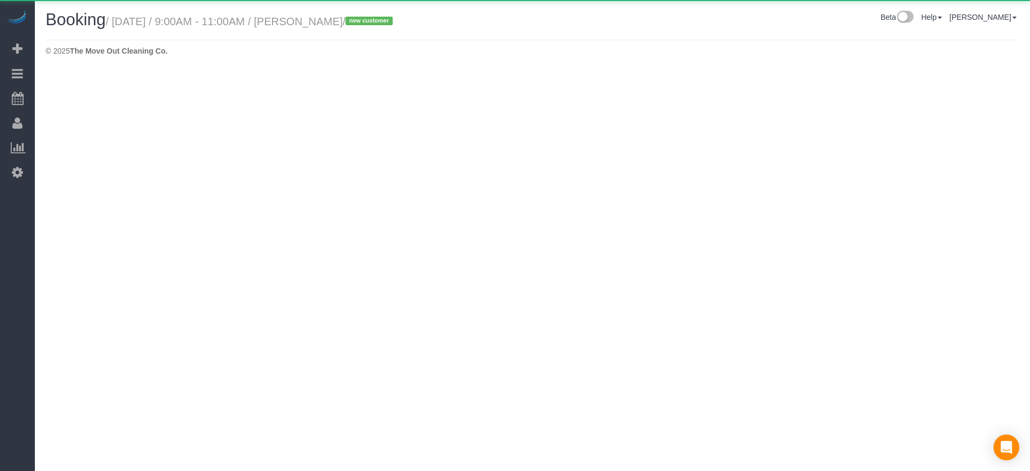
select select "[GEOGRAPHIC_DATA]"
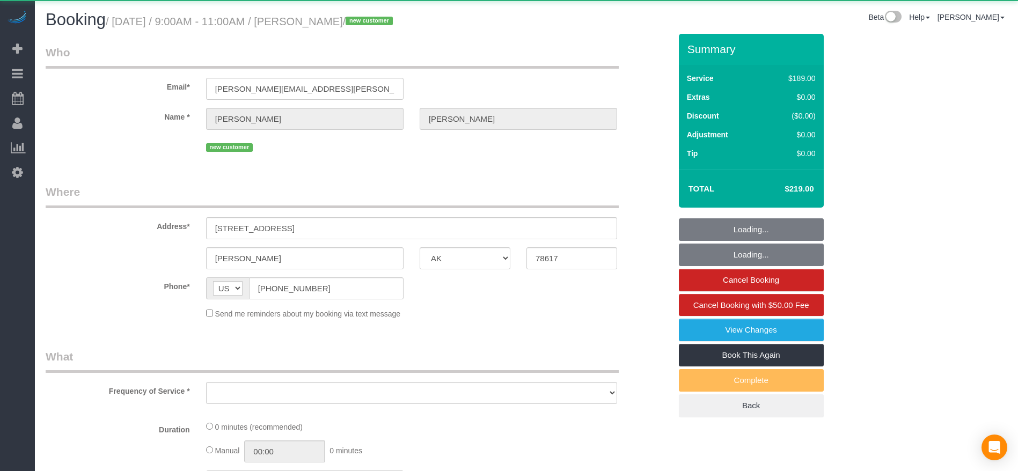
select select "object:9936"
select select "string:fspay-5d1bfe17-7073-419c-9a5a-aba307fe41cd"
select select "3"
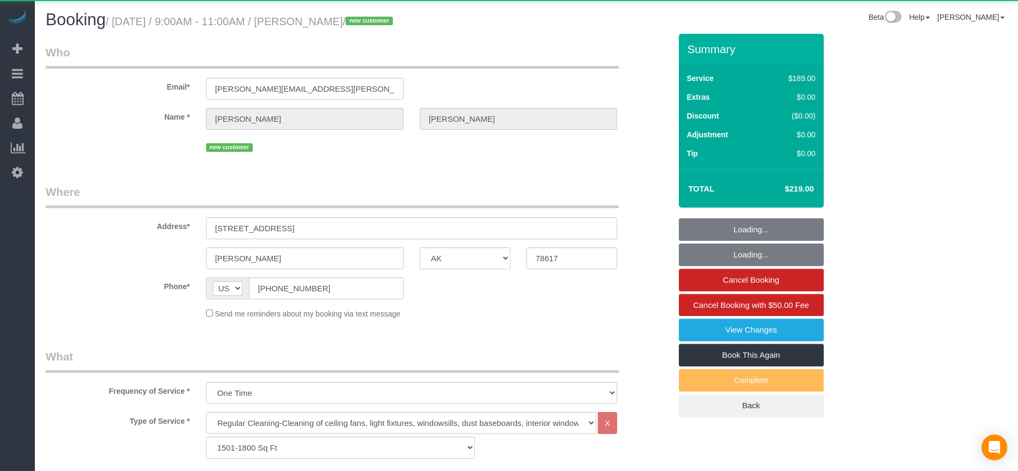
select select "object:10023"
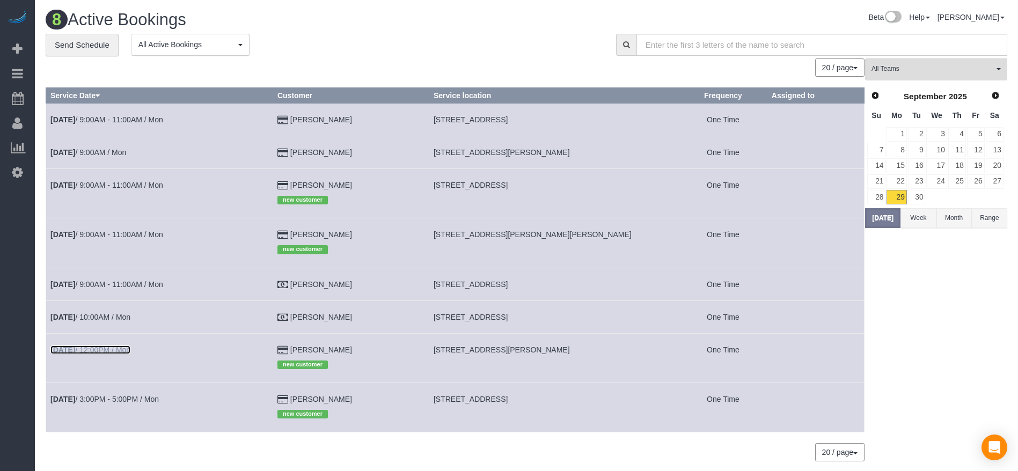
click at [92, 352] on link "[DATE] 12:00PM / Mon" at bounding box center [90, 350] width 80 height 9
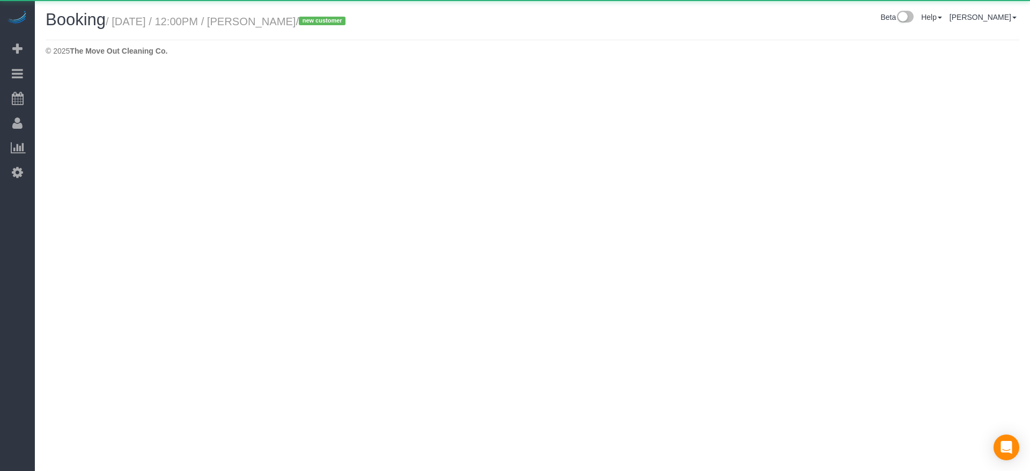
select select "[GEOGRAPHIC_DATA]"
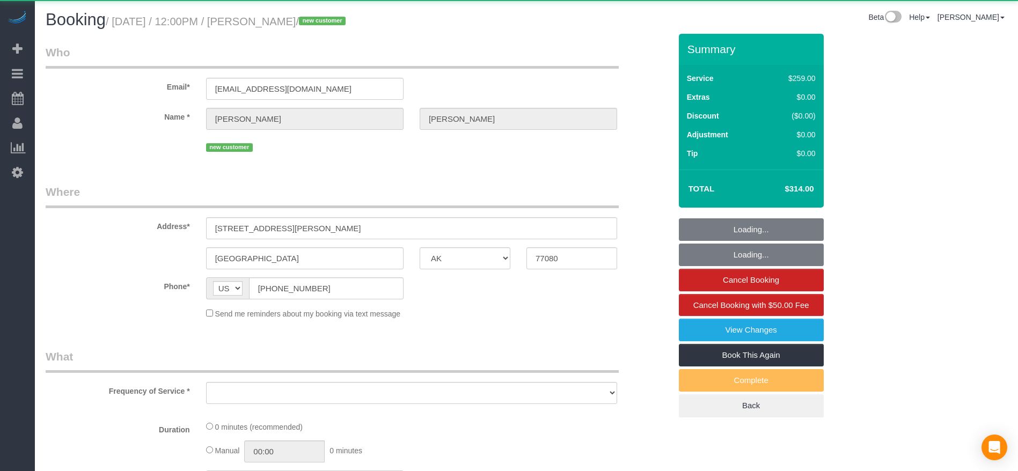
select select "string:fspay-367614e5-fc39-4187-9f60-78c602dfa40d"
select select "object:10593"
select select "3"
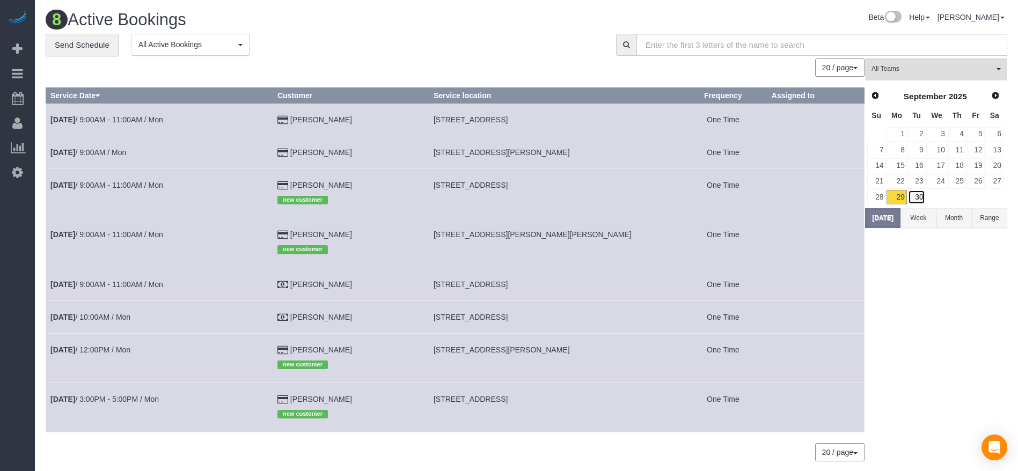
click at [918, 198] on link "30" at bounding box center [917, 197] width 18 height 14
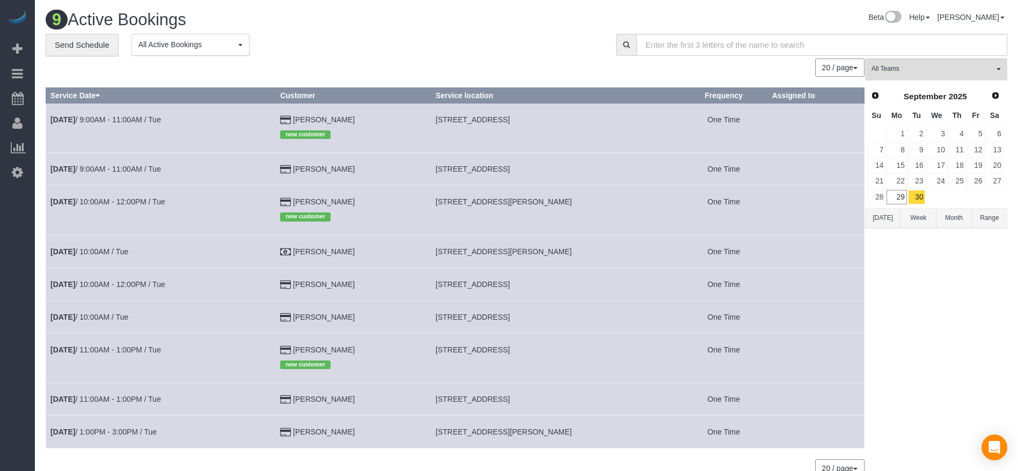
drag, startPoint x: 437, startPoint y: 118, endPoint x: 499, endPoint y: 122, distance: 61.9
click at [499, 122] on span "[STREET_ADDRESS]" at bounding box center [473, 119] width 74 height 9
drag, startPoint x: 434, startPoint y: 169, endPoint x: 502, endPoint y: 168, distance: 67.6
click at [502, 168] on td "[STREET_ADDRESS]" at bounding box center [555, 169] width 249 height 33
drag, startPoint x: 485, startPoint y: 173, endPoint x: 477, endPoint y: 169, distance: 9.9
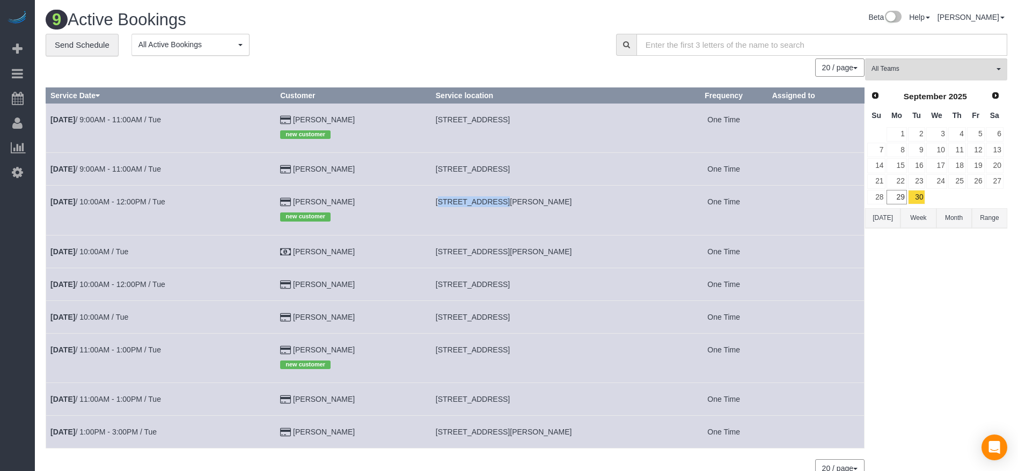
drag, startPoint x: 438, startPoint y: 200, endPoint x: 486, endPoint y: 202, distance: 48.3
click at [486, 202] on span "[STREET_ADDRESS][PERSON_NAME]" at bounding box center [504, 201] width 136 height 9
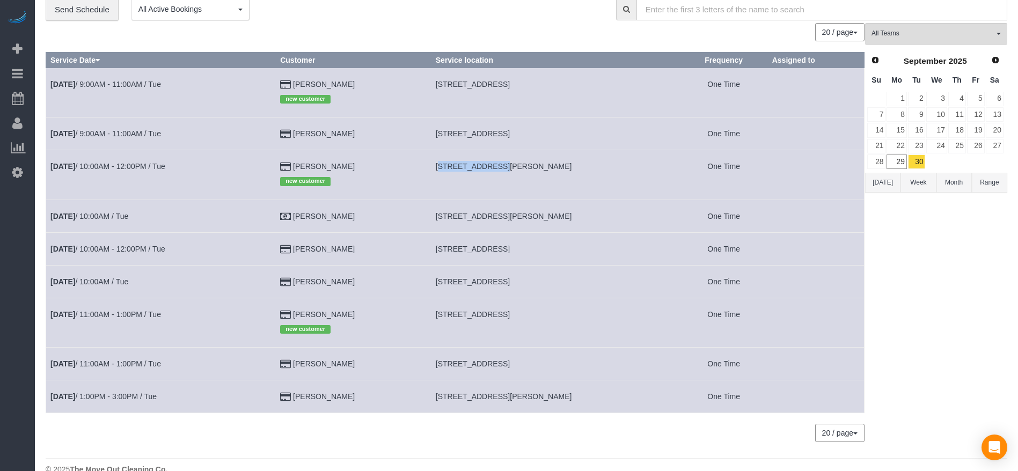
scroll to position [55, 0]
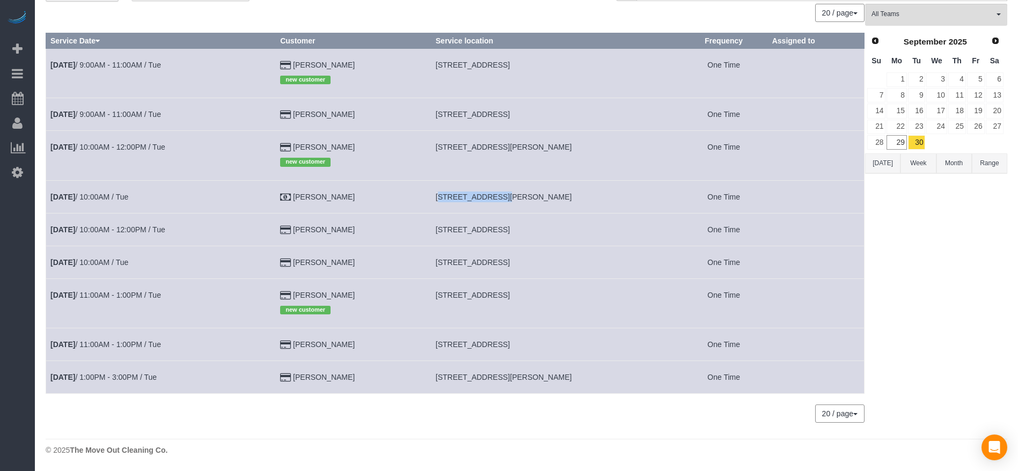
drag, startPoint x: 436, startPoint y: 196, endPoint x: 490, endPoint y: 197, distance: 54.2
click at [490, 197] on span "[STREET_ADDRESS][PERSON_NAME]" at bounding box center [504, 197] width 136 height 9
drag, startPoint x: 437, startPoint y: 229, endPoint x: 506, endPoint y: 229, distance: 69.2
click at [506, 229] on span "[STREET_ADDRESS]" at bounding box center [473, 229] width 74 height 9
drag, startPoint x: 435, startPoint y: 260, endPoint x: 503, endPoint y: 265, distance: 67.8
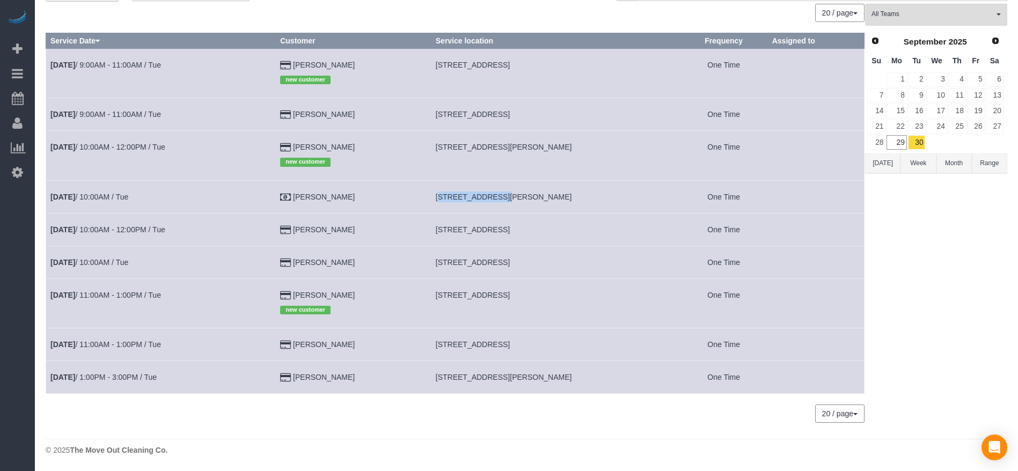
click at [503, 265] on td "[STREET_ADDRESS]" at bounding box center [555, 262] width 249 height 33
drag, startPoint x: 437, startPoint y: 294, endPoint x: 505, endPoint y: 296, distance: 68.2
click at [505, 296] on span "[STREET_ADDRESS]" at bounding box center [473, 295] width 74 height 9
drag, startPoint x: 432, startPoint y: 345, endPoint x: 508, endPoint y: 346, distance: 76.2
click at [508, 346] on td "[STREET_ADDRESS]" at bounding box center [555, 344] width 249 height 33
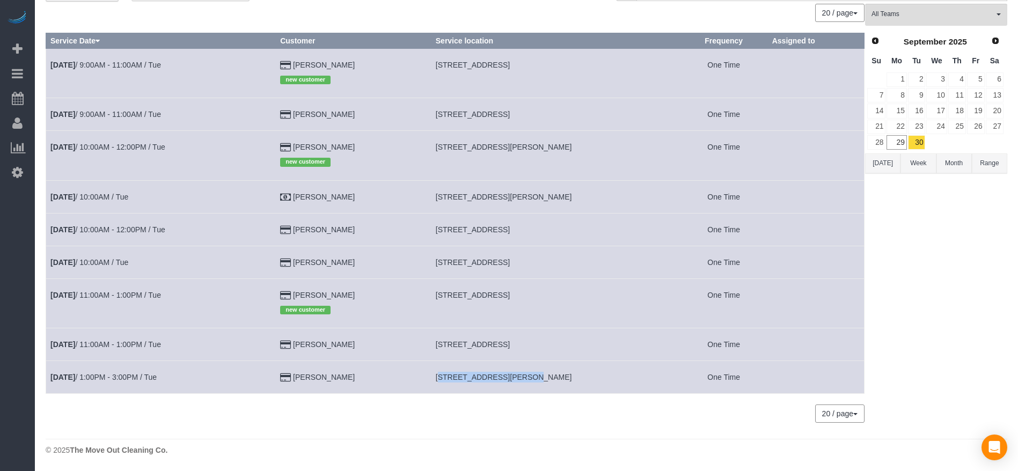
drag, startPoint x: 437, startPoint y: 375, endPoint x: 521, endPoint y: 378, distance: 84.3
click at [521, 378] on span "[STREET_ADDRESS][PERSON_NAME]" at bounding box center [504, 377] width 136 height 9
click at [889, 164] on button "[DATE]" at bounding box center [882, 163] width 35 height 20
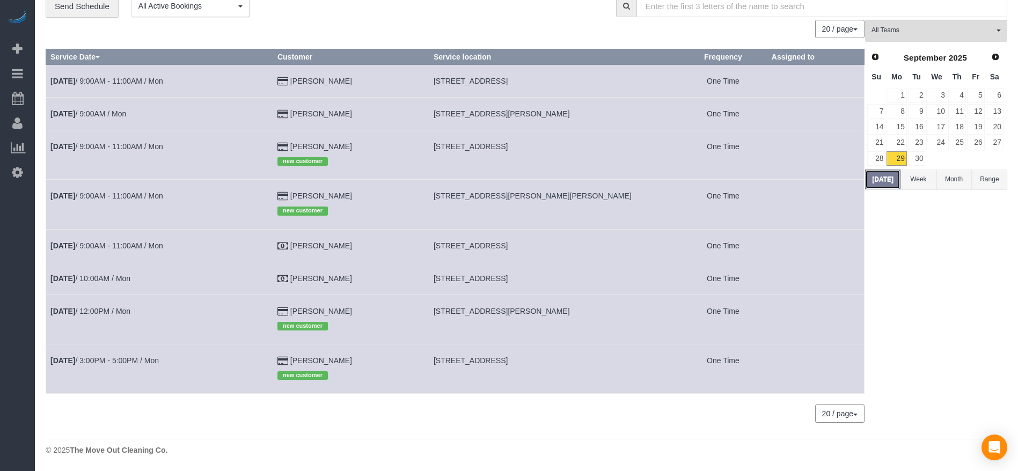
click at [890, 182] on button "[DATE]" at bounding box center [882, 180] width 35 height 20
click at [155, 362] on link "[DATE] 3:00PM - 5:00PM / Mon" at bounding box center [104, 360] width 108 height 9
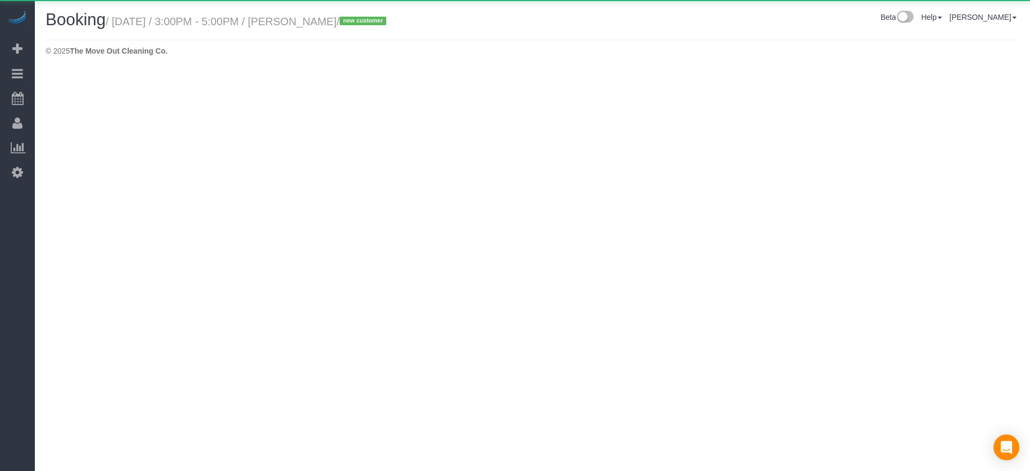
select select "[GEOGRAPHIC_DATA]"
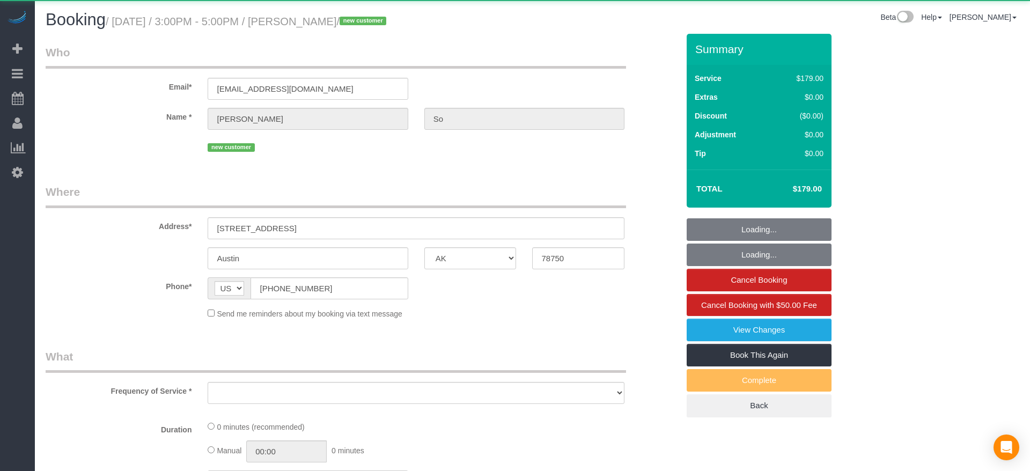
select select "3"
select select "spot312"
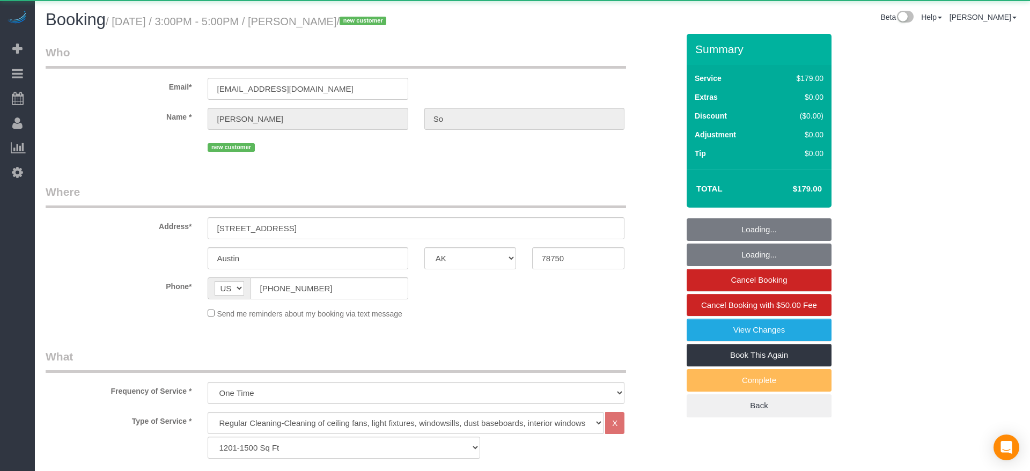
select select "object:11448"
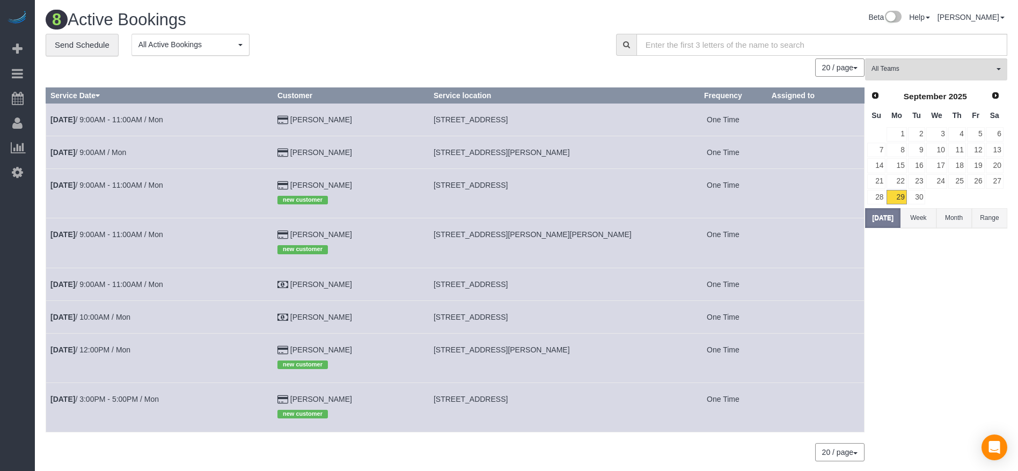
drag, startPoint x: 425, startPoint y: 399, endPoint x: 560, endPoint y: 401, distance: 135.8
click at [560, 401] on td "[STREET_ADDRESS]" at bounding box center [554, 407] width 250 height 49
